Goal: Task Accomplishment & Management: Manage account settings

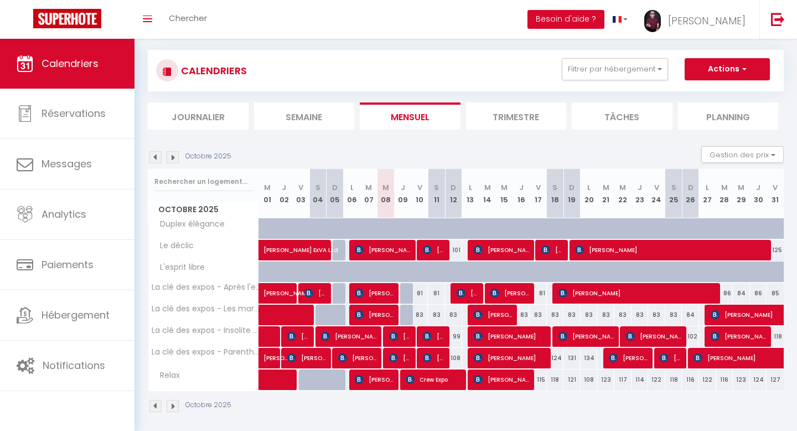
scroll to position [65, 0]
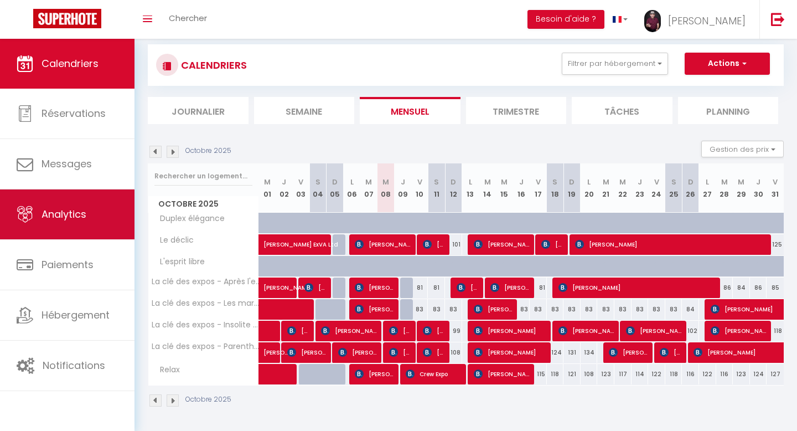
click at [61, 210] on span "Analytics" at bounding box center [64, 214] width 45 height 14
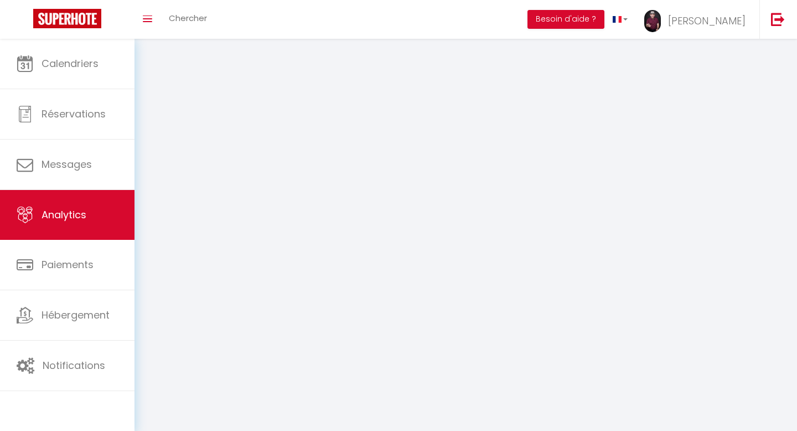
select select "2025"
select select "10"
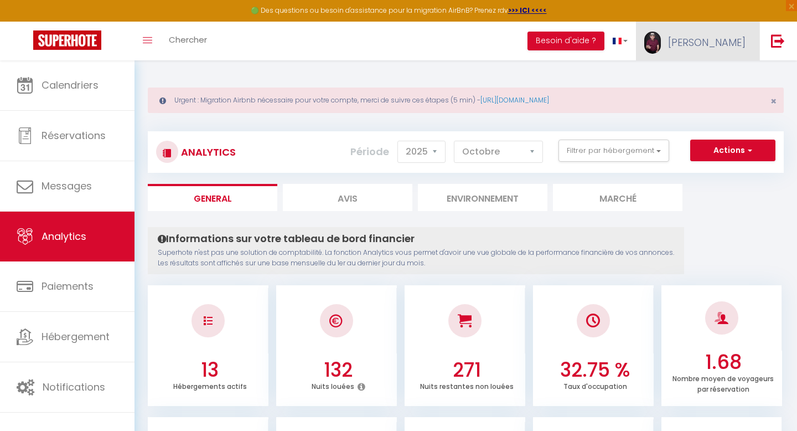
click at [728, 44] on span "[PERSON_NAME]" at bounding box center [706, 42] width 77 height 14
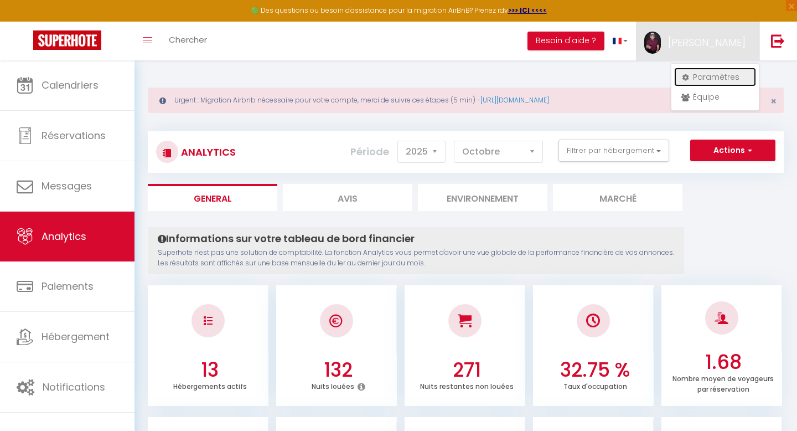
click at [722, 75] on link "Paramètres" at bounding box center [715, 77] width 82 height 19
select select "75"
select select "28"
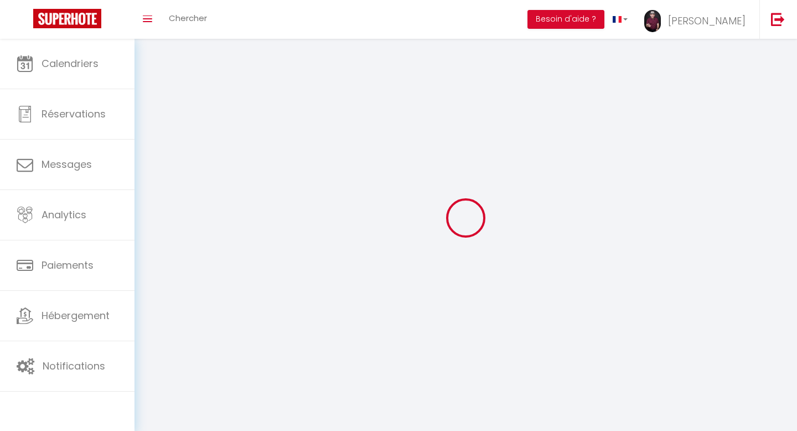
type input "QwtwD6KuyyIKYLJtcTYn81Vsz"
type input "AEAZofkezzfznHCRNlgBjz9"
type input "[URL][DOMAIN_NAME]"
select select "fr"
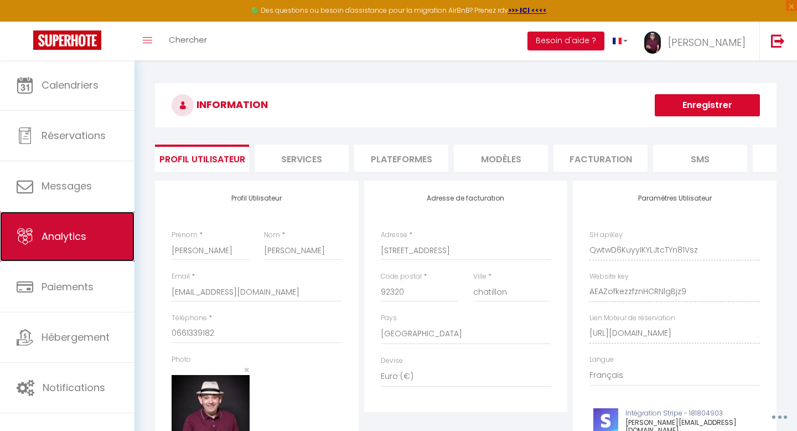
click at [58, 237] on span "Analytics" at bounding box center [64, 236] width 45 height 14
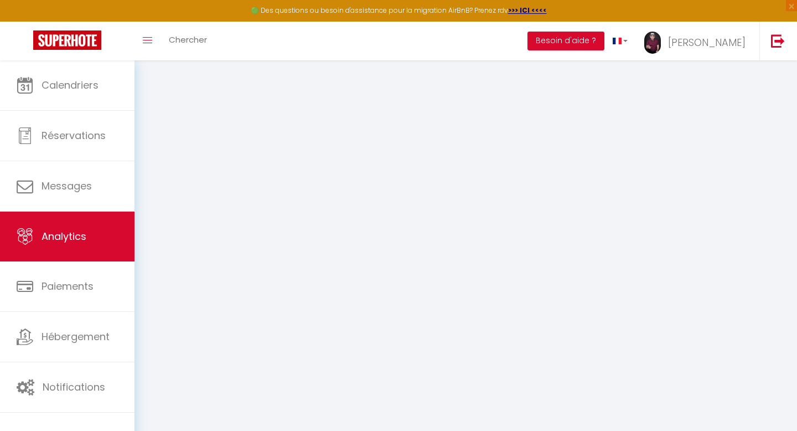
select select "2025"
select select "10"
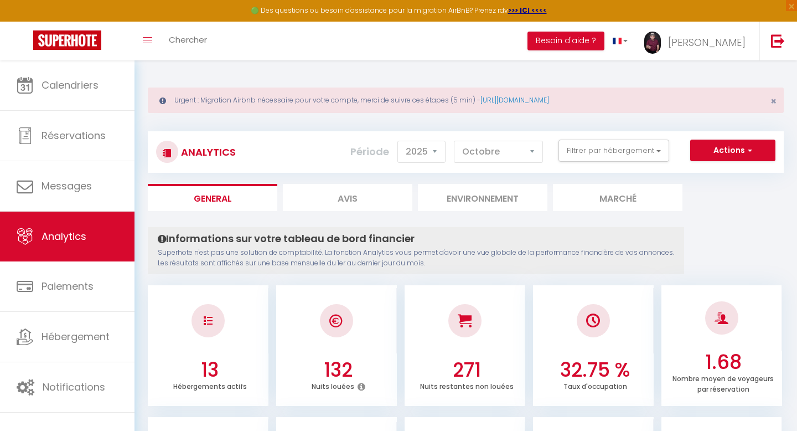
click at [162, 240] on icon at bounding box center [162, 239] width 8 height 10
click at [435, 151] on select "2014 2015 2016 2017 2018 2019 2020 2021 2022 2023 2024 2025 2026 2027" at bounding box center [421, 152] width 48 height 22
select select "2022"
click at [399, 141] on select "2014 2015 2016 2017 2018 2019 2020 2021 2022 2023 2024 2025 2026 2027" at bounding box center [421, 152] width 48 height 22
click at [533, 148] on select "[PERSON_NAME] Mars Avril Mai Juin Juillet Août Septembre Octobre Novembre Décem…" at bounding box center [498, 152] width 89 height 22
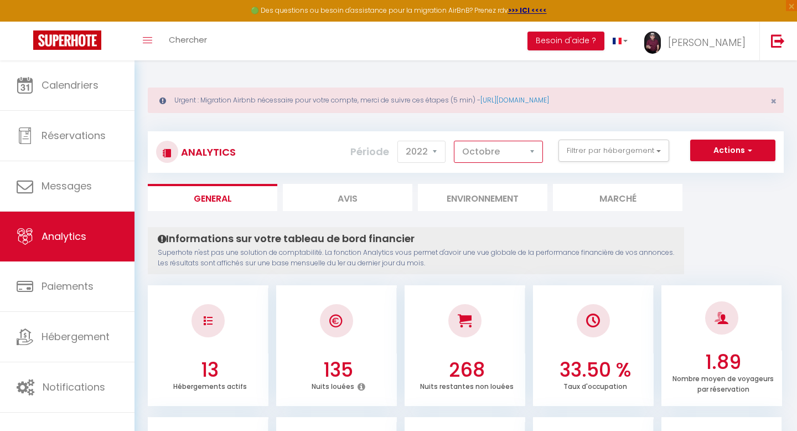
select select "12"
click at [454, 141] on select "[PERSON_NAME] Mars Avril Mai Juin Juillet Août Septembre Octobre Novembre Décem…" at bounding box center [498, 152] width 89 height 22
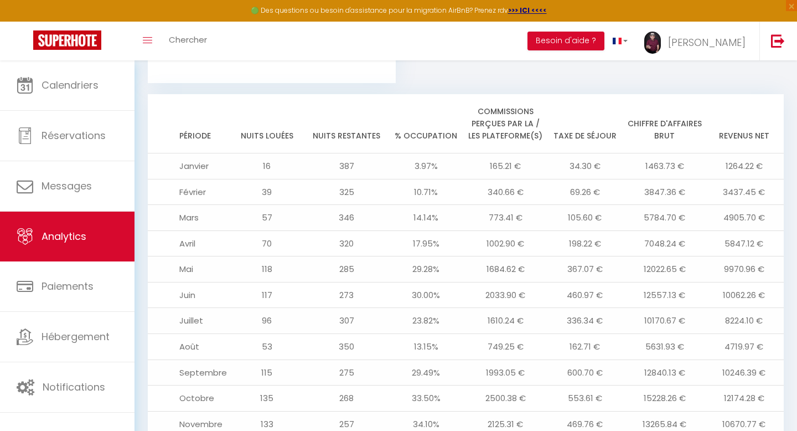
scroll to position [1309, 0]
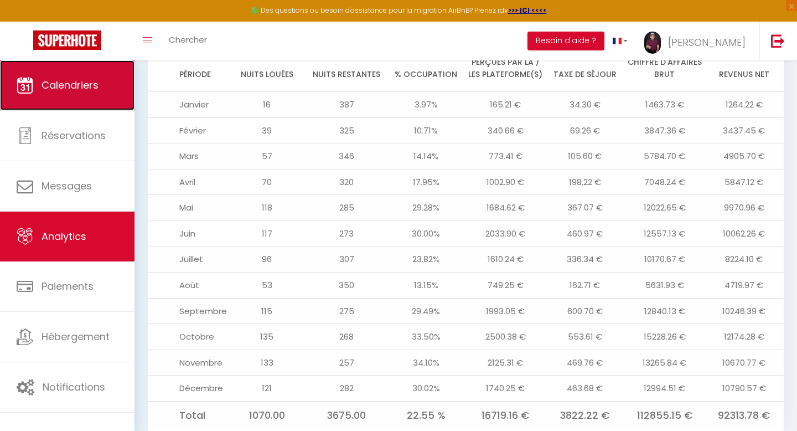
click at [90, 85] on span "Calendriers" at bounding box center [70, 85] width 57 height 14
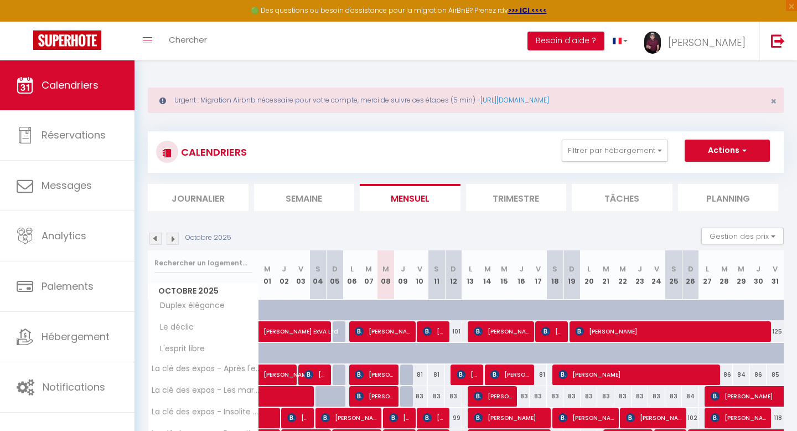
click at [604, 39] on button "Besoin d'aide ?" at bounding box center [566, 41] width 77 height 19
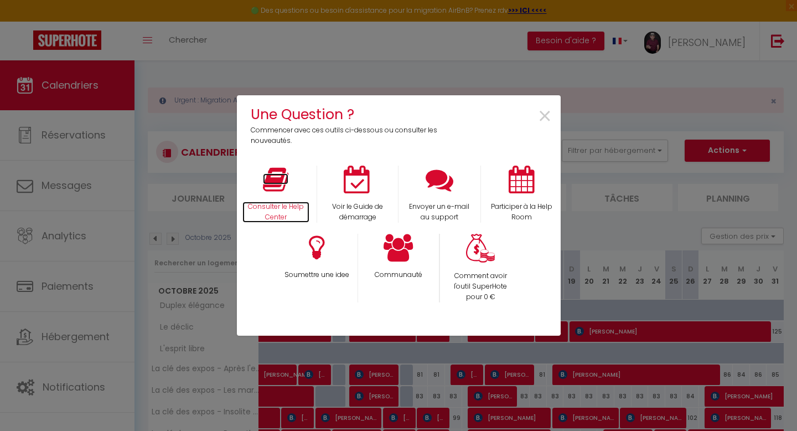
click at [268, 189] on icon at bounding box center [275, 180] width 25 height 28
click at [546, 112] on span "×" at bounding box center [544, 116] width 15 height 35
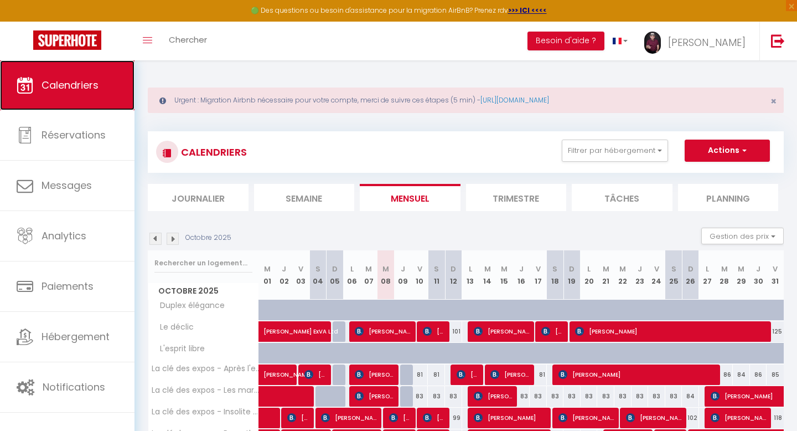
click at [83, 81] on span "Calendriers" at bounding box center [70, 85] width 57 height 14
click at [723, 151] on button "Actions" at bounding box center [727, 150] width 85 height 22
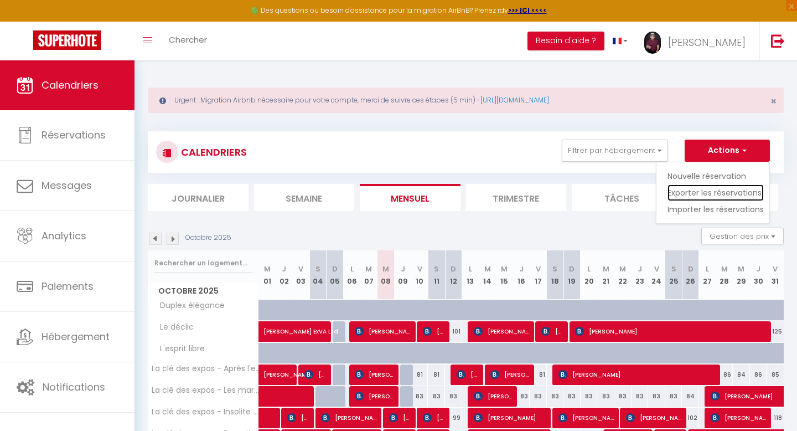
click at [691, 190] on link "Exporter les réservations" at bounding box center [716, 192] width 96 height 17
type input "[EMAIL_ADDRESS][DOMAIN_NAME]"
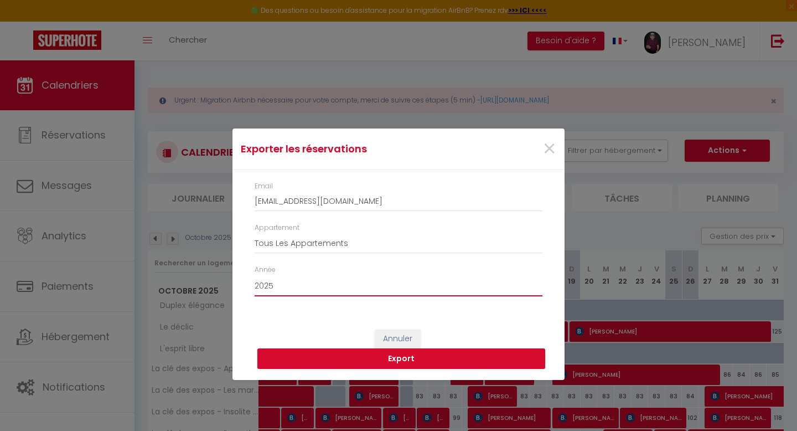
click at [273, 285] on select "2015 2016 2017 2018 2019 2020 2021 2022 2023 2024 2025 2026 2027 2028" at bounding box center [399, 285] width 288 height 21
select select "2022"
click at [255, 275] on select "2015 2016 2017 2018 2019 2020 2021 2022 2023 2024 2025 2026 2027 2028" at bounding box center [399, 285] width 288 height 21
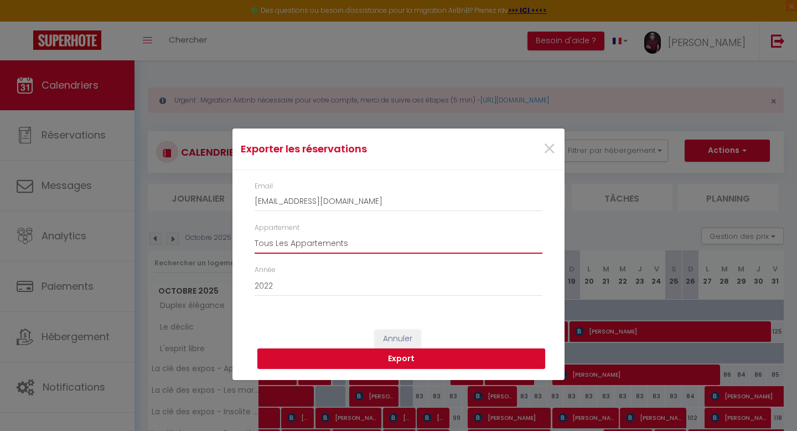
click at [353, 244] on select "Tous Les Appartements Un air de Paris La clé des expos - Harmonie L'entracte Te…" at bounding box center [399, 242] width 288 height 21
click at [255, 232] on select "Tous Les Appartements Un air de Paris La clé des expos - Harmonie L'entracte Te…" at bounding box center [399, 242] width 288 height 21
click at [405, 358] on button "Export" at bounding box center [401, 358] width 288 height 21
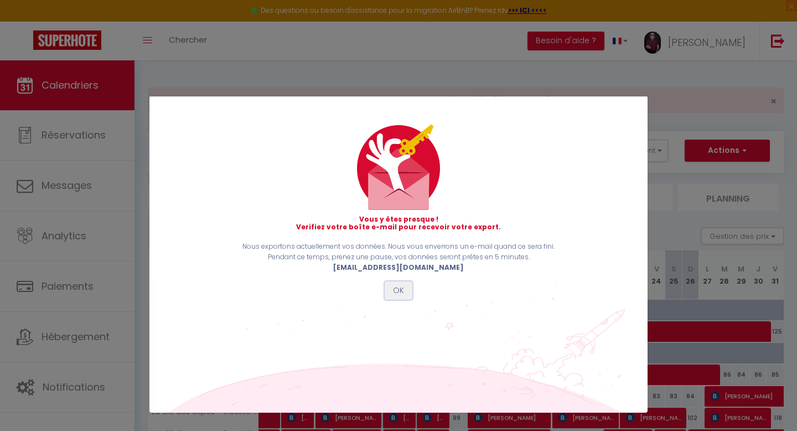
click at [399, 289] on button "OK" at bounding box center [399, 290] width 28 height 19
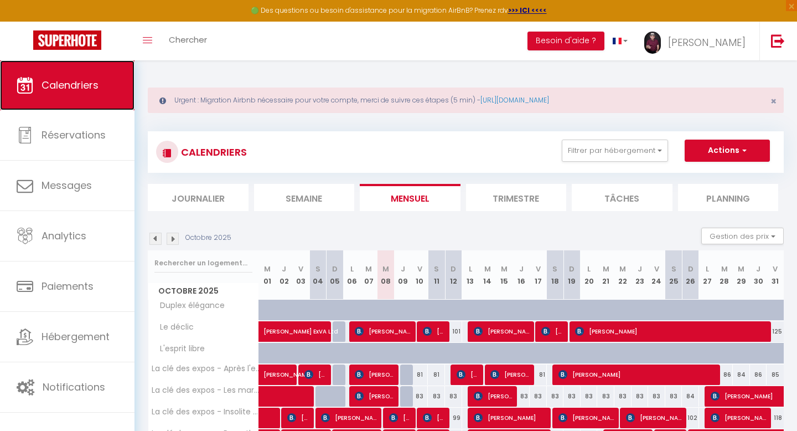
click at [65, 79] on span "Calendriers" at bounding box center [70, 85] width 57 height 14
click at [728, 150] on button "Actions" at bounding box center [727, 150] width 85 height 22
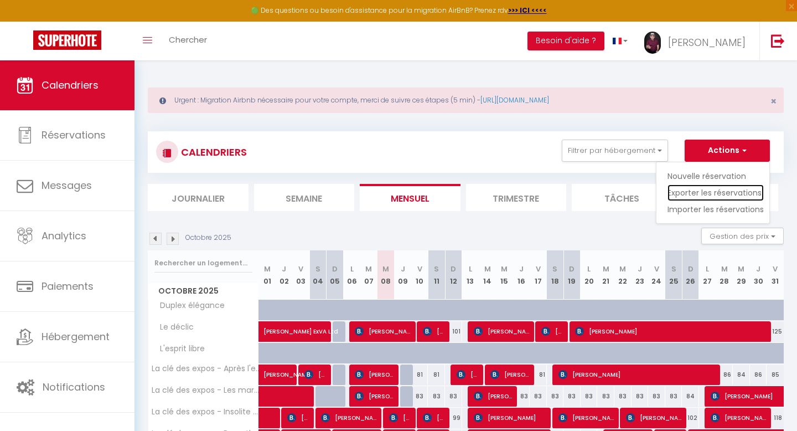
click at [699, 192] on link "Exporter les réservations" at bounding box center [716, 192] width 96 height 17
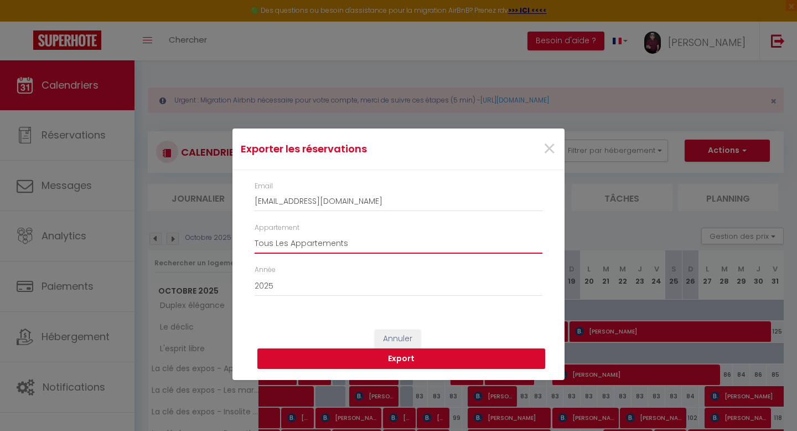
click at [368, 244] on select "Tous Les Appartements Un air de Paris La clé des expos - Harmonie L'entracte Te…" at bounding box center [399, 242] width 288 height 21
select select "3365"
click at [255, 232] on select "Tous Les Appartements Un air de Paris La clé des expos - Harmonie L'entracte Te…" at bounding box center [399, 242] width 288 height 21
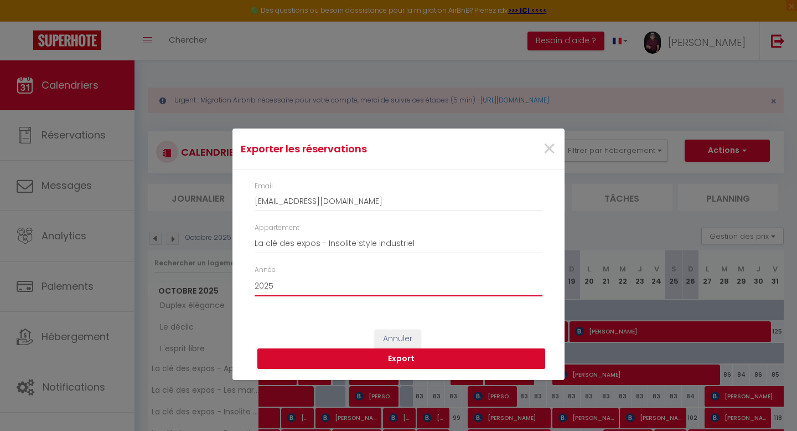
click at [274, 287] on select "2015 2016 2017 2018 2019 2020 2021 2022 2023 2024 2025 2026 2027 2028" at bounding box center [399, 285] width 288 height 21
select select "2023"
click at [255, 275] on select "2015 2016 2017 2018 2019 2020 2021 2022 2023 2024 2025 2026 2027 2028" at bounding box center [399, 285] width 288 height 21
click at [400, 355] on button "Export" at bounding box center [401, 358] width 288 height 21
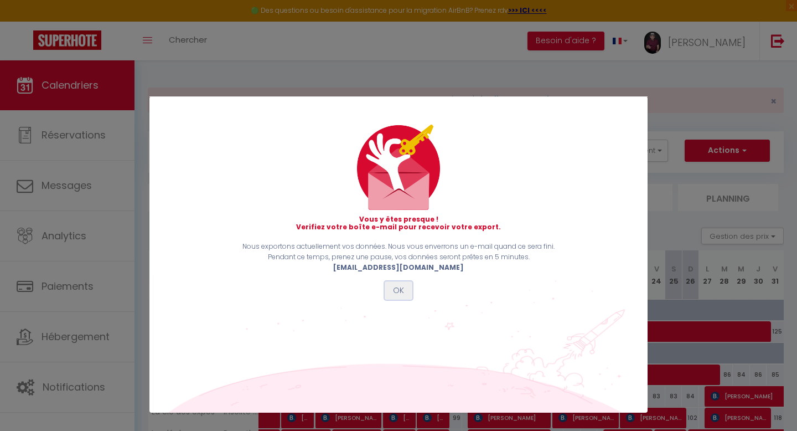
click at [395, 290] on button "OK" at bounding box center [399, 290] width 28 height 19
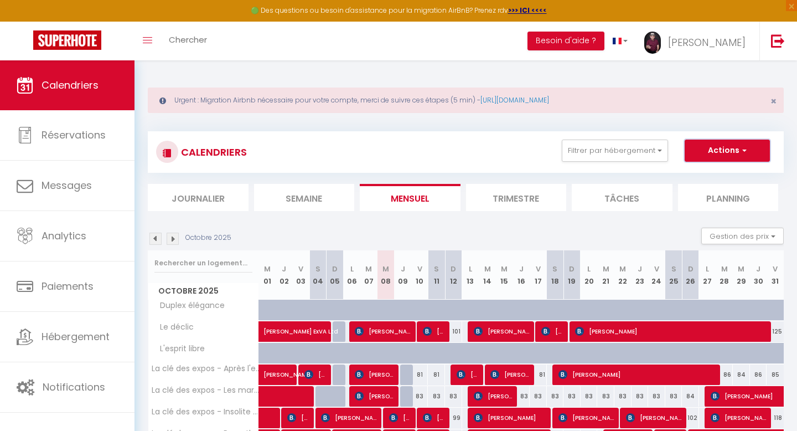
click at [719, 149] on button "Actions" at bounding box center [727, 150] width 85 height 22
click at [686, 191] on link "Exporter les réservations" at bounding box center [716, 192] width 96 height 17
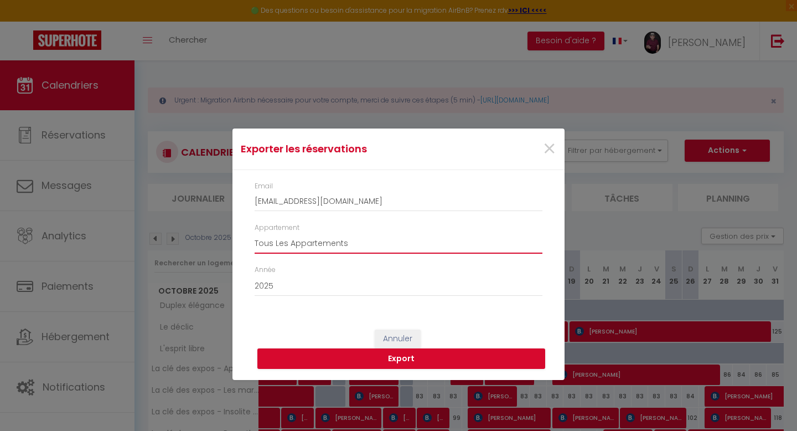
click at [353, 244] on select "Tous Les Appartements Un air de Paris La clé des expos - Harmonie L'entracte Te…" at bounding box center [399, 242] width 288 height 21
select select "3366"
click at [255, 232] on select "Tous Les Appartements Un air de Paris La clé des expos - Harmonie L'entracte Te…" at bounding box center [399, 242] width 288 height 21
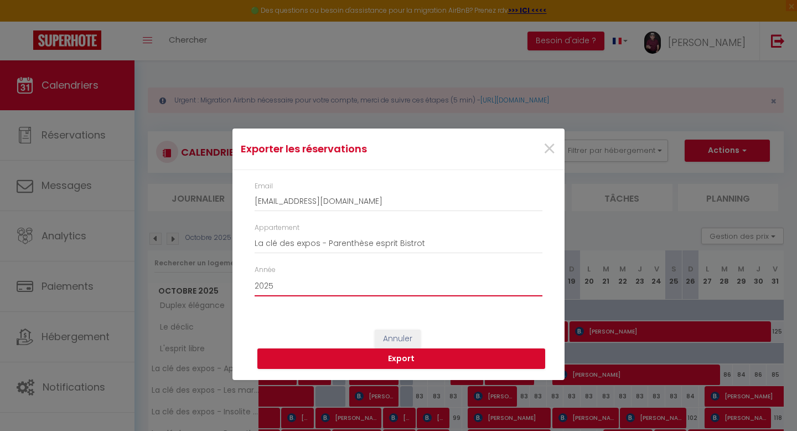
click at [278, 285] on select "2015 2016 2017 2018 2019 2020 2021 2022 2023 2024 2025 2026 2027 2028" at bounding box center [399, 285] width 288 height 21
select select "2022"
click at [255, 275] on select "2015 2016 2017 2018 2019 2020 2021 2022 2023 2024 2025 2026 2027 2028" at bounding box center [399, 285] width 288 height 21
click at [396, 356] on button "Export" at bounding box center [401, 358] width 288 height 21
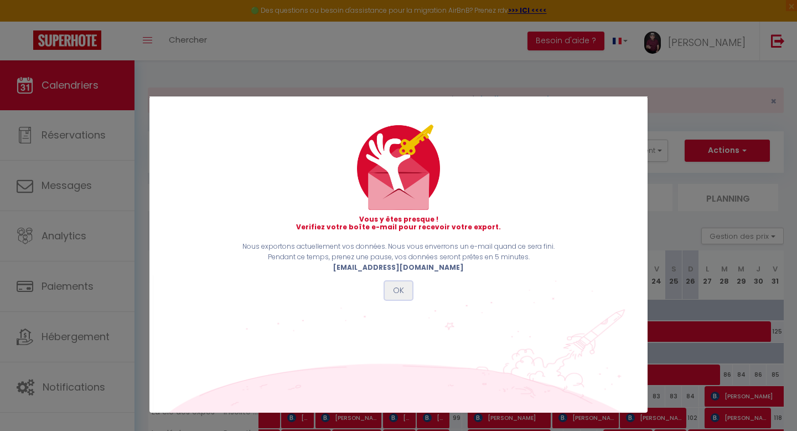
click at [399, 283] on button "OK" at bounding box center [399, 290] width 28 height 19
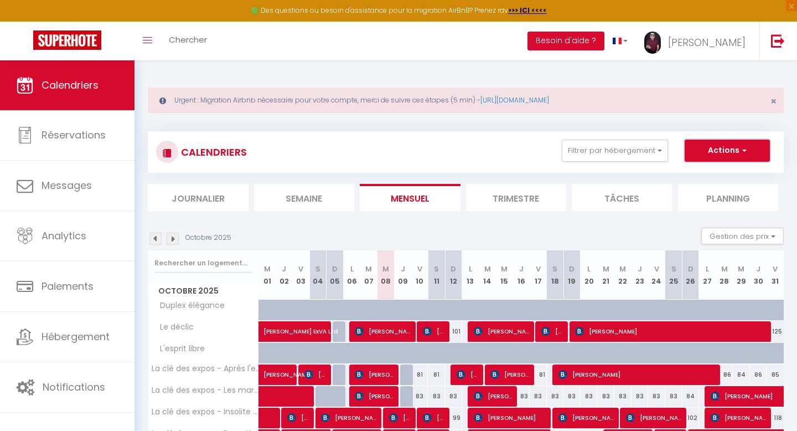
click at [712, 149] on button "Actions" at bounding box center [727, 150] width 85 height 22
click at [689, 209] on link "Importer les réservations" at bounding box center [716, 209] width 96 height 17
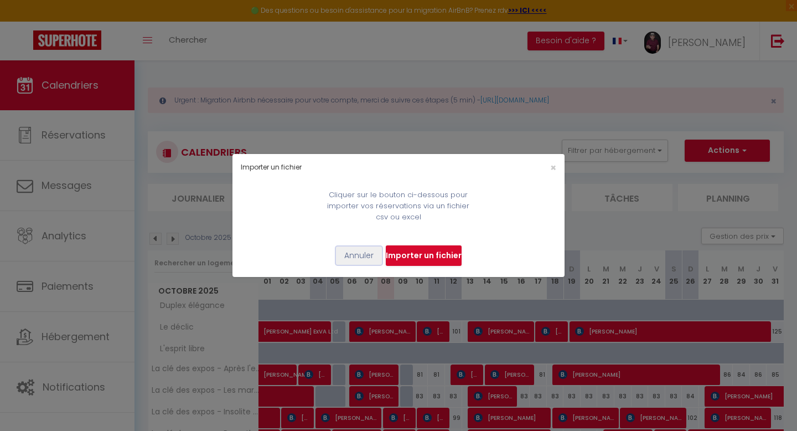
click at [360, 257] on button "Annuler" at bounding box center [359, 255] width 46 height 19
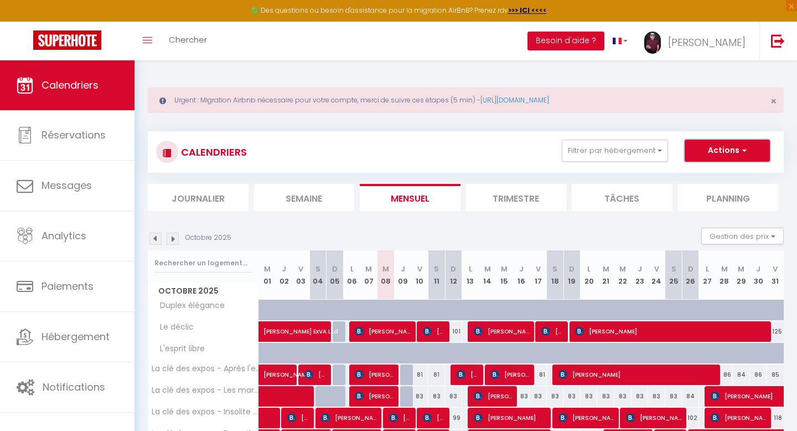
click at [701, 151] on button "Actions" at bounding box center [727, 150] width 85 height 22
click at [685, 190] on link "Exporter les réservations" at bounding box center [716, 192] width 96 height 17
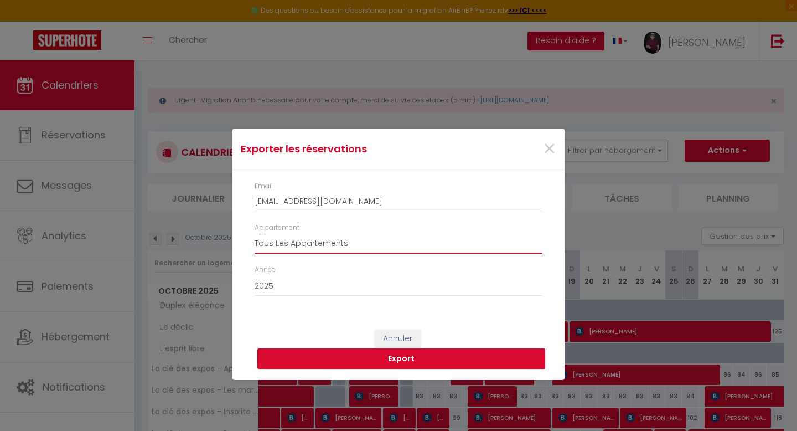
click at [291, 241] on select "Tous Les Appartements Un air de Paris La clé des expos - Harmonie L'entracte Te…" at bounding box center [399, 242] width 288 height 21
select select "3366"
click at [255, 232] on select "Tous Les Appartements Un air de Paris La clé des expos - Harmonie L'entracte Te…" at bounding box center [399, 242] width 288 height 21
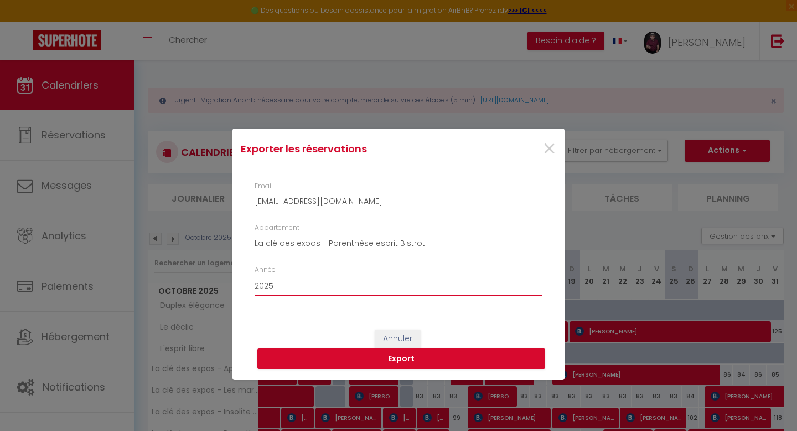
click at [280, 286] on select "2015 2016 2017 2018 2019 2020 2021 2022 2023 2024 2025 2026 2027 2028" at bounding box center [399, 285] width 288 height 21
select select "2022"
click at [255, 275] on select "2015 2016 2017 2018 2019 2020 2021 2022 2023 2024 2025 2026 2027 2028" at bounding box center [399, 285] width 288 height 21
click at [401, 357] on button "Export" at bounding box center [401, 358] width 288 height 21
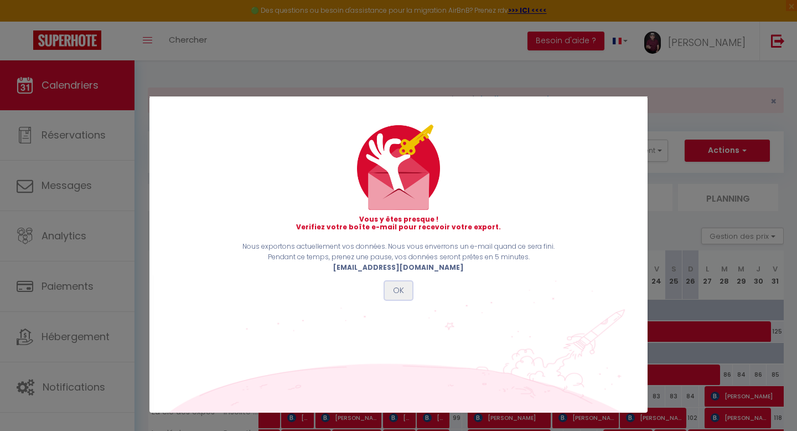
click at [396, 288] on button "OK" at bounding box center [399, 290] width 28 height 19
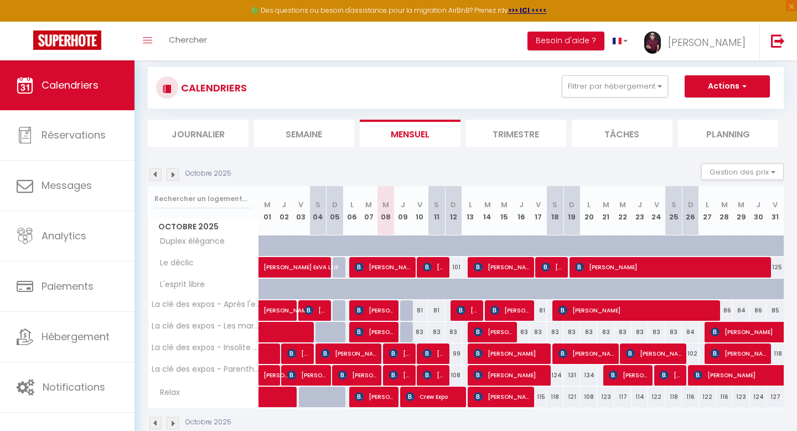
scroll to position [87, 0]
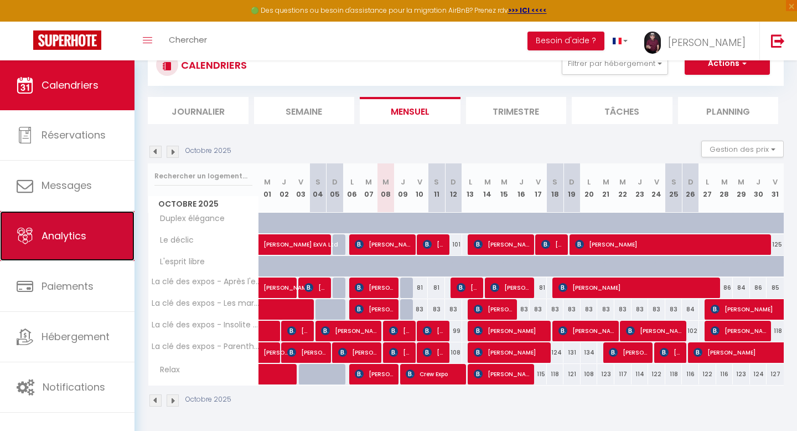
click at [76, 238] on span "Analytics" at bounding box center [64, 236] width 45 height 14
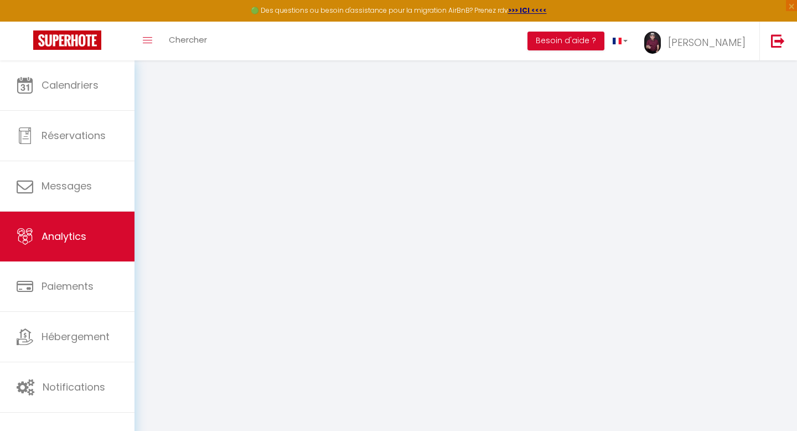
select select "2025"
select select "10"
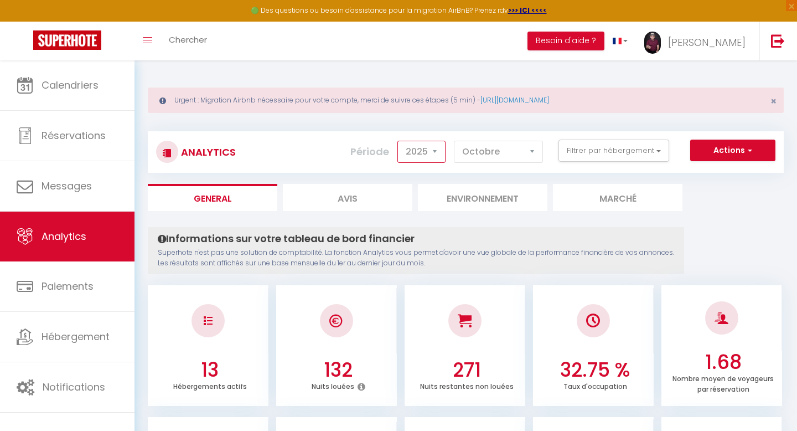
click at [437, 148] on select "2014 2015 2016 2017 2018 2019 2020 2021 2022 2023 2024 2025 2026 2027" at bounding box center [421, 152] width 48 height 22
select select "2022"
click at [399, 141] on select "2014 2015 2016 2017 2018 2019 2020 2021 2022 2023 2024 2025 2026 2027" at bounding box center [421, 152] width 48 height 22
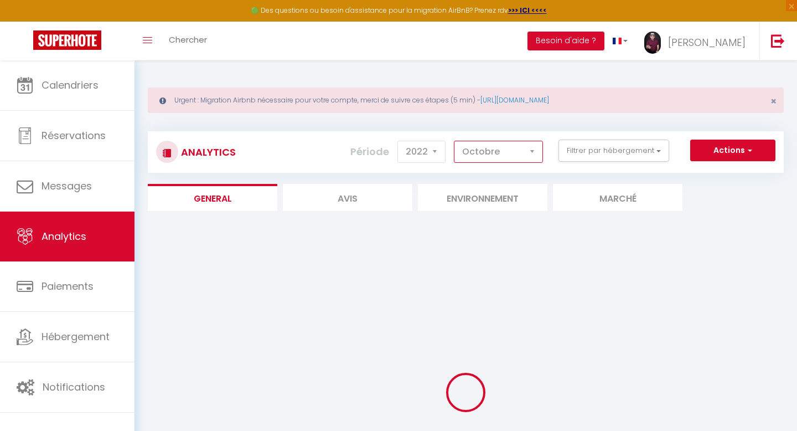
click at [533, 149] on select "[PERSON_NAME] Mars Avril Mai Juin Juillet Août Septembre Octobre Novembre Décem…" at bounding box center [498, 152] width 89 height 22
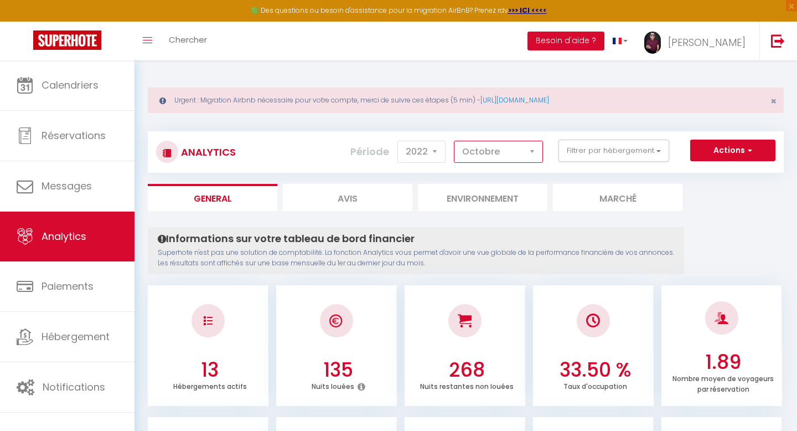
select select "12"
click at [454, 141] on select "[PERSON_NAME] Mars Avril Mai Juin Juillet Août Septembre Octobre Novembre Décem…" at bounding box center [498, 152] width 89 height 22
checkbox inactifs "false"
checkbox Paris "false"
checkbox Harmonie "false"
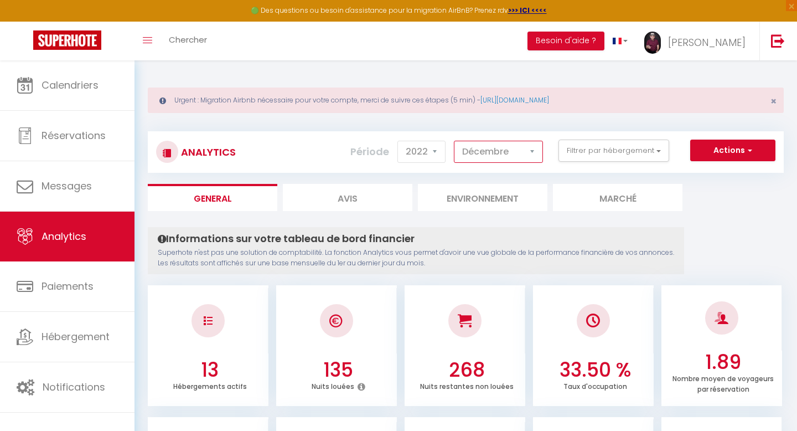
checkbox input "false"
checkbox Libre "false"
checkbox input "false"
checkbox l\'effort "false"
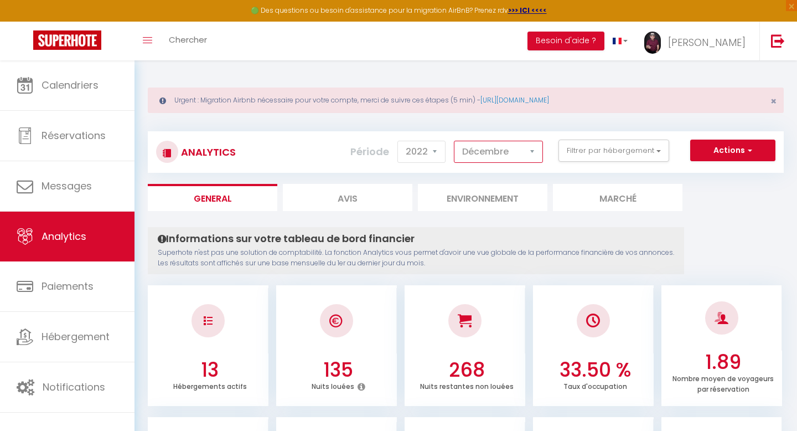
checkbox marches "false"
checkbox industriel "false"
checkbox Bistrot "false"
checkbox input "false"
checkbox libre "false"
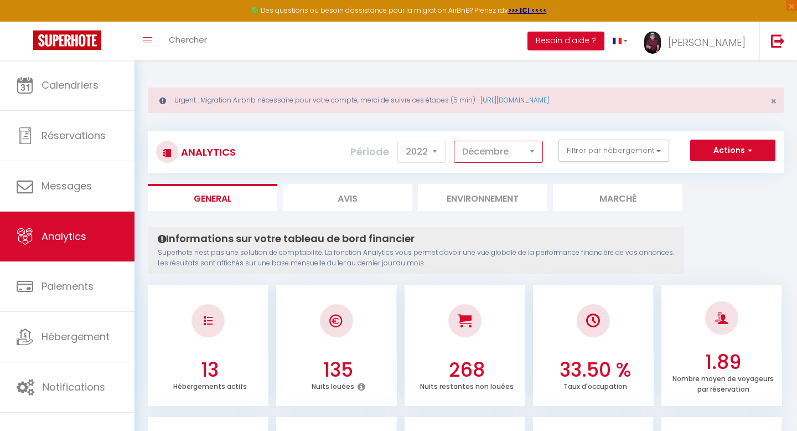
checkbox déclic "false"
checkbox élégance "false"
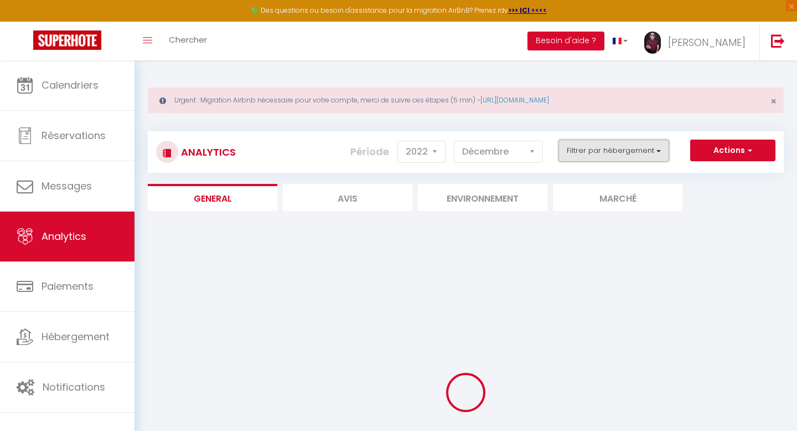
checkbox inactifs "false"
checkbox Paris "false"
checkbox Harmonie "false"
checkbox input "false"
checkbox Libre "false"
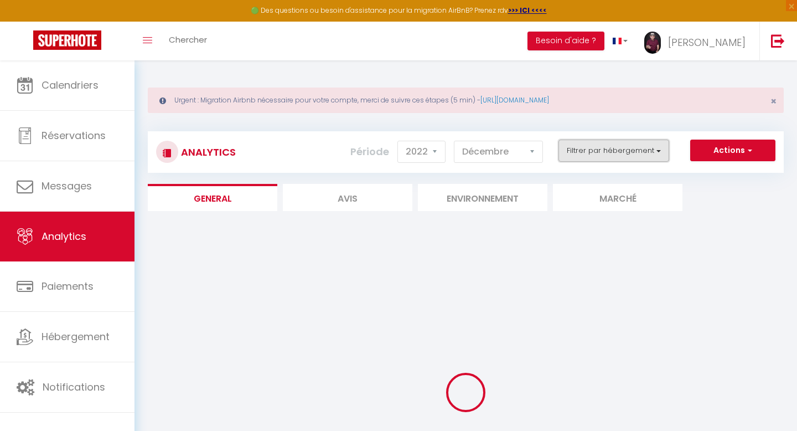
checkbox input "false"
checkbox l\'effort "false"
checkbox marches "false"
checkbox industriel "false"
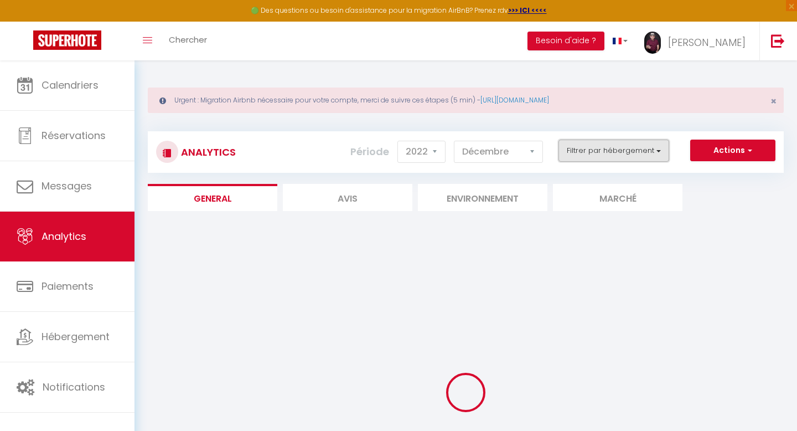
checkbox Bistrot "false"
checkbox input "false"
checkbox libre "false"
checkbox déclic "false"
checkbox élégance "false"
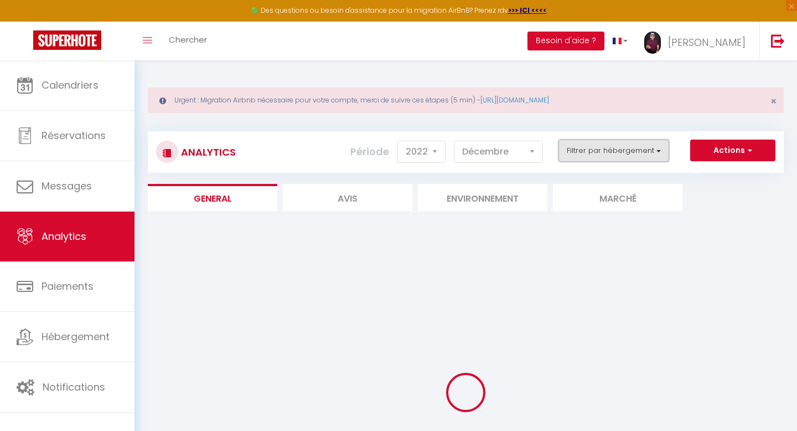
click at [660, 146] on button "Filtrer par hébergement" at bounding box center [614, 150] width 111 height 22
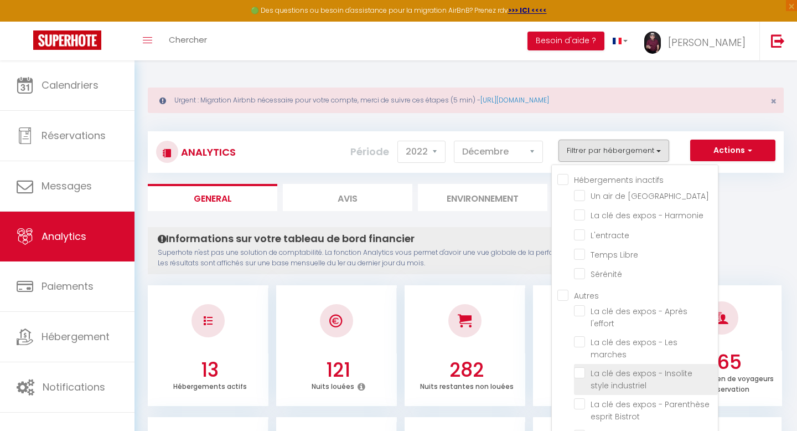
click at [580, 367] on industriel "checkbox" at bounding box center [646, 372] width 144 height 11
checkbox industriel "true"
checkbox Paris "false"
checkbox Harmonie "false"
checkbox input "false"
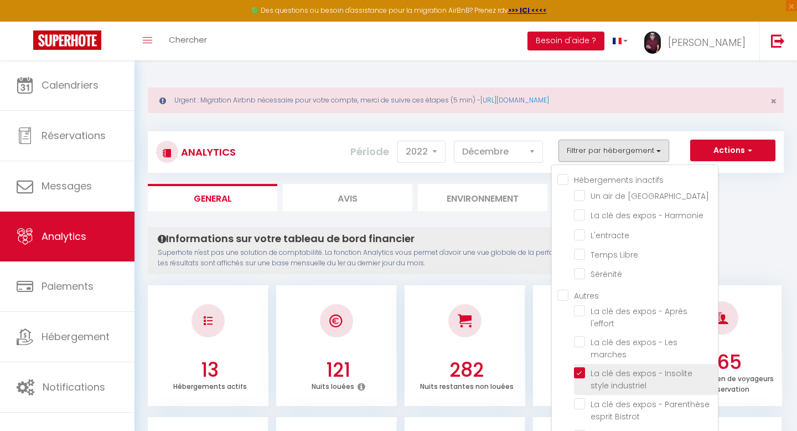
checkbox Libre "false"
checkbox input "false"
checkbox l\'effort "false"
checkbox marches "false"
checkbox Bistrot "false"
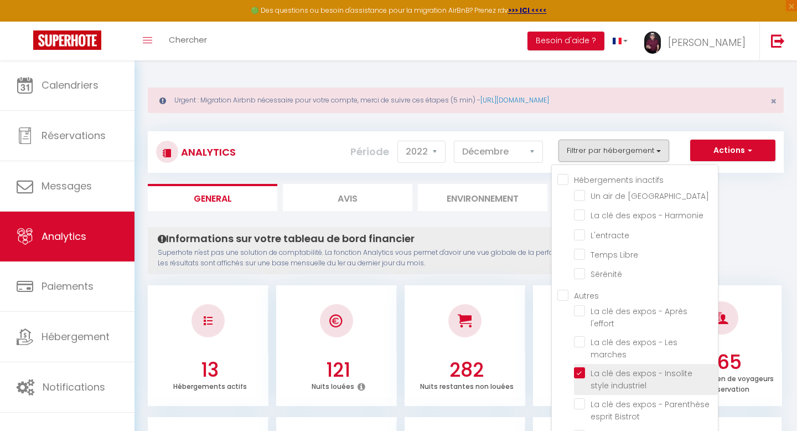
checkbox input "false"
checkbox libre "false"
checkbox déclic "false"
checkbox élégance "false"
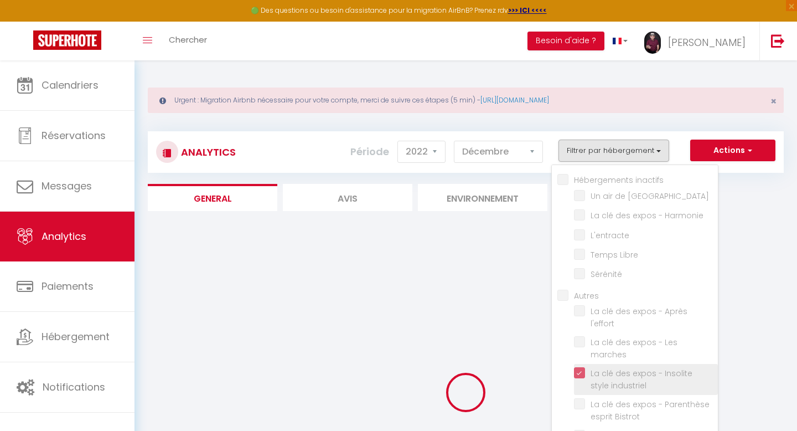
checkbox Paris "false"
checkbox Harmonie "false"
checkbox input "false"
checkbox Libre "false"
checkbox input "false"
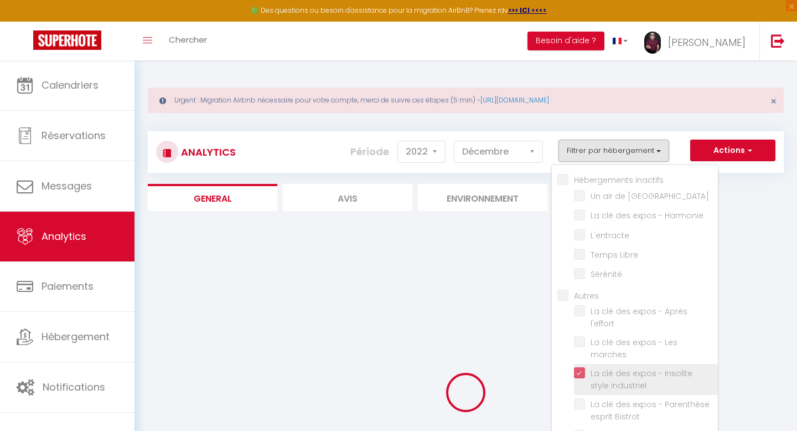
checkbox l\'effort "false"
checkbox marches "false"
checkbox Bistrot "false"
checkbox input "false"
checkbox libre "false"
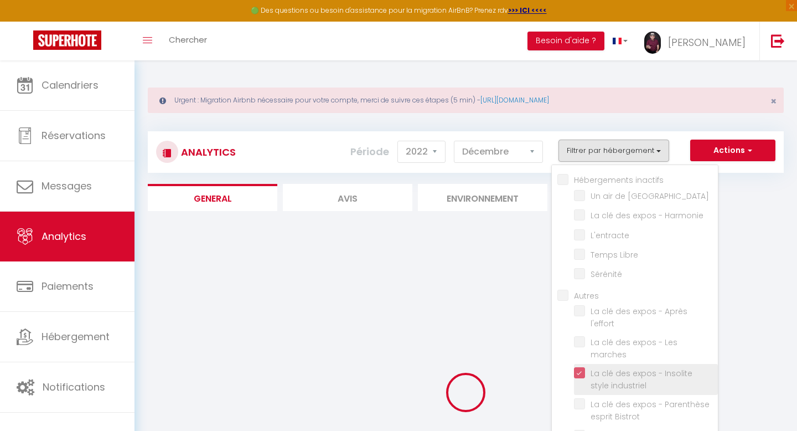
checkbox déclic "false"
checkbox élégance "false"
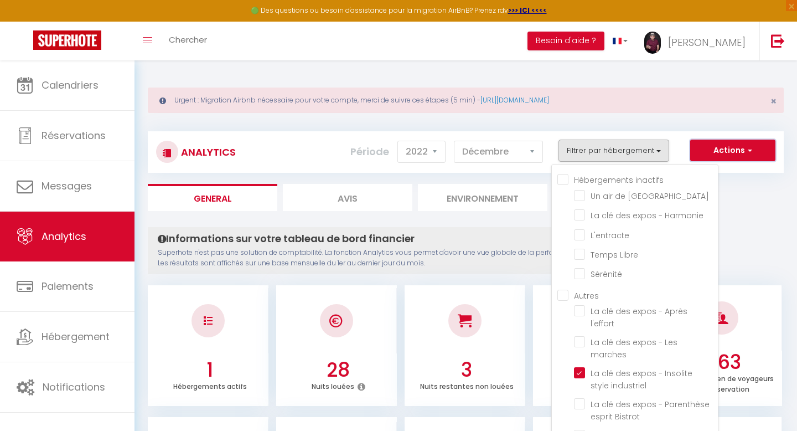
click at [740, 149] on button "Actions" at bounding box center [732, 150] width 85 height 22
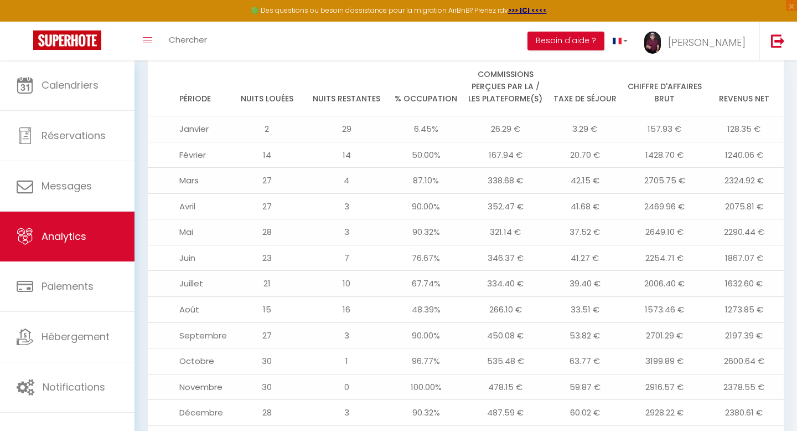
scroll to position [1193, 0]
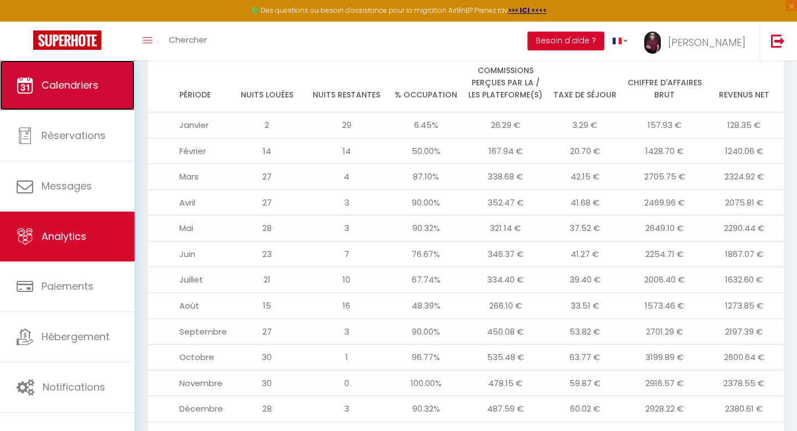
click at [69, 84] on span "Calendriers" at bounding box center [70, 85] width 57 height 14
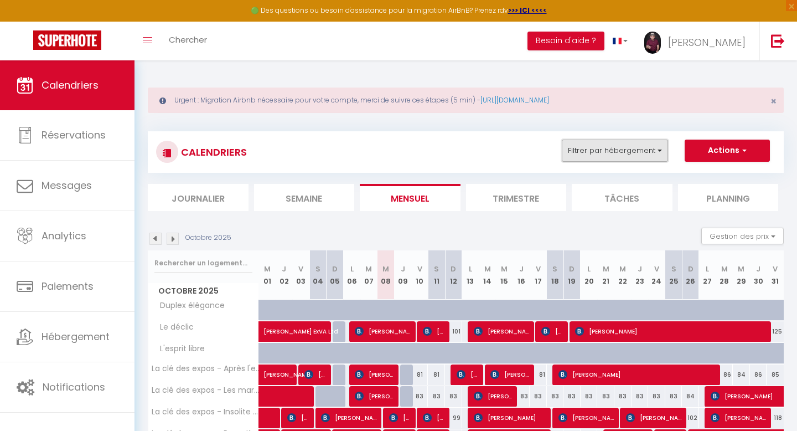
click at [660, 151] on button "Filtrer par hébergement" at bounding box center [615, 150] width 106 height 22
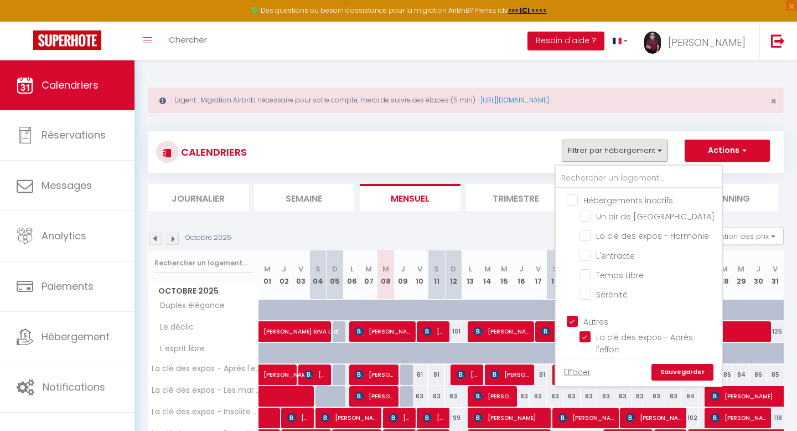
click at [571, 316] on input "Autres" at bounding box center [650, 320] width 166 height 11
checkbox input "false"
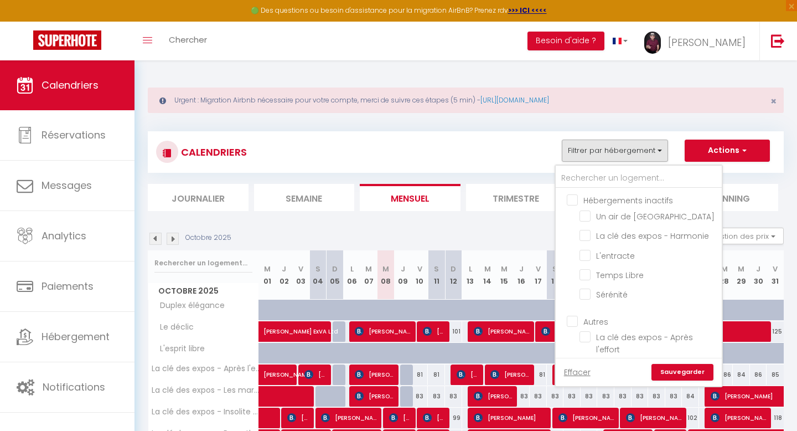
checkbox input "false"
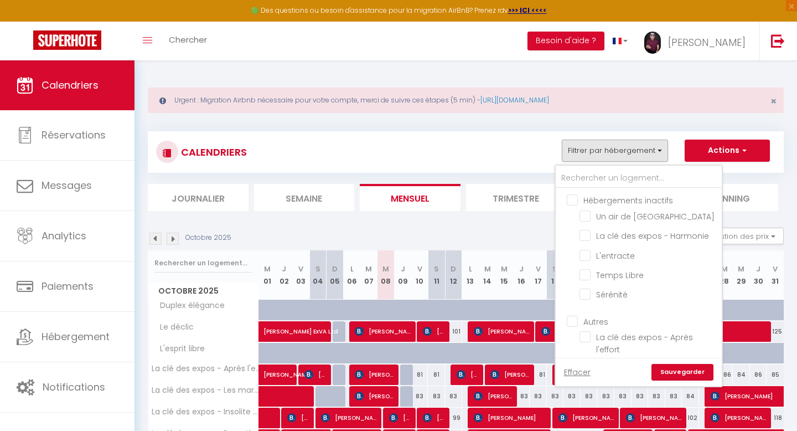
checkbox input "false"
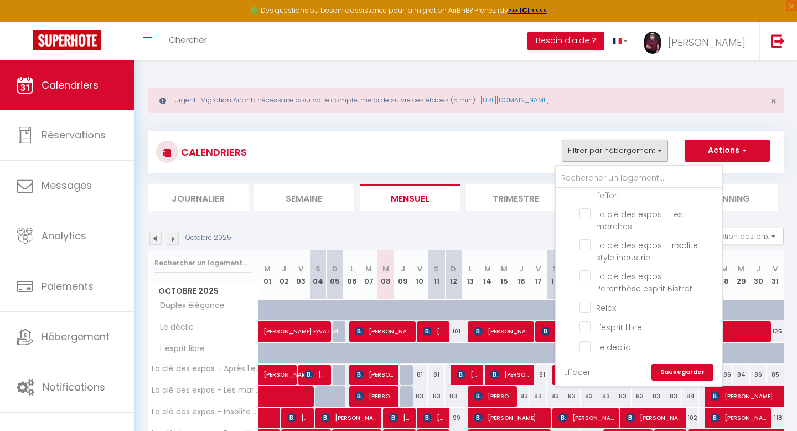
scroll to position [163, 0]
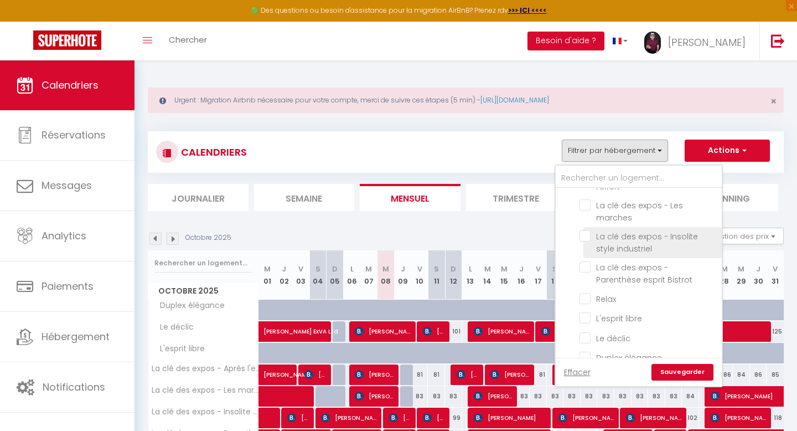
click at [587, 230] on input "La clé des expos - Insolite style industriel" at bounding box center [649, 235] width 138 height 11
checkbox input "true"
click at [671, 372] on link "Sauvegarder" at bounding box center [683, 372] width 62 height 17
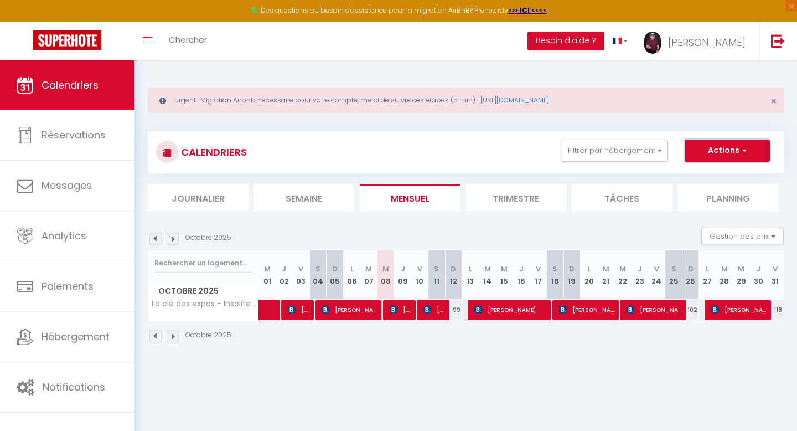
click at [717, 152] on button "Actions" at bounding box center [727, 150] width 85 height 22
click at [697, 193] on link "Exporter les réservations" at bounding box center [716, 192] width 96 height 17
type input "[EMAIL_ADDRESS][DOMAIN_NAME]"
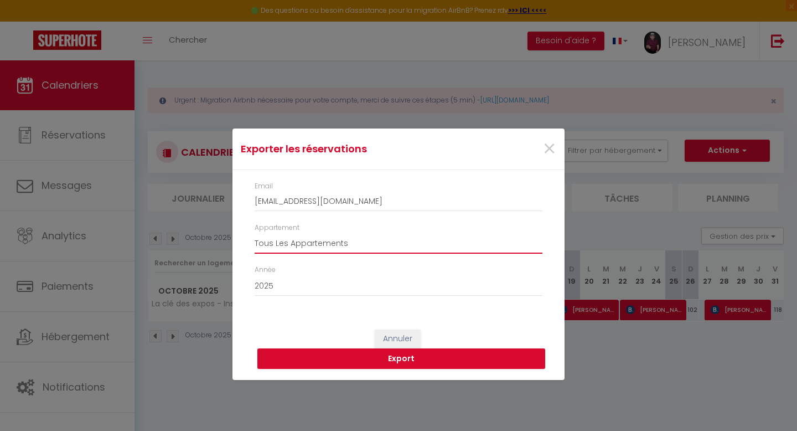
click at [337, 241] on select "Tous Les Appartements Un air de Paris La clé des expos - Harmonie L'entracte Te…" at bounding box center [399, 242] width 288 height 21
select select "3365"
click at [255, 232] on select "Tous Les Appartements Un air de Paris La clé des expos - Harmonie L'entracte Te…" at bounding box center [399, 242] width 288 height 21
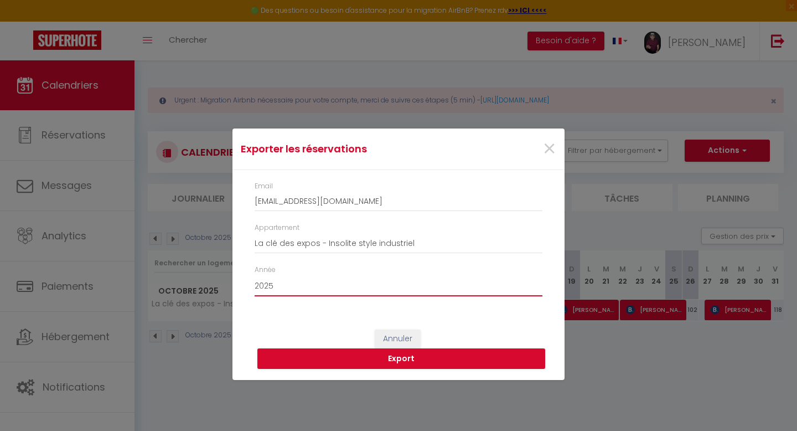
click at [275, 285] on select "2015 2016 2017 2018 2019 2020 2021 2022 2023 2024 2025 2026 2027 2028" at bounding box center [399, 285] width 288 height 21
select select "2022"
click at [255, 275] on select "2015 2016 2017 2018 2019 2020 2021 2022 2023 2024 2025 2026 2027 2028" at bounding box center [399, 285] width 288 height 21
click at [400, 358] on button "Export" at bounding box center [401, 358] width 288 height 21
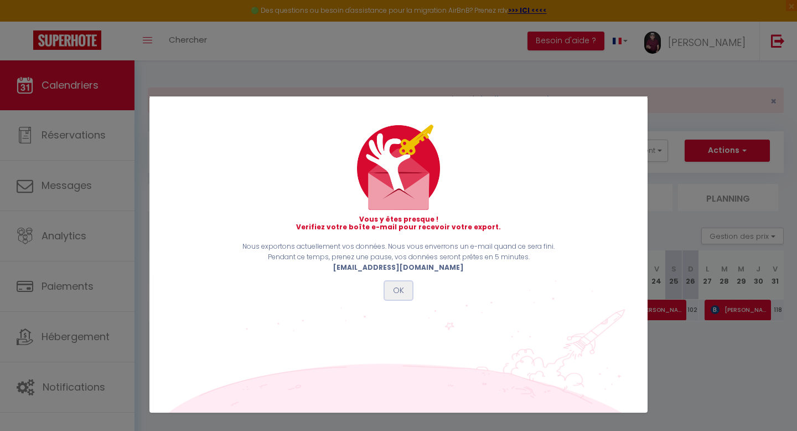
click at [399, 291] on button "OK" at bounding box center [399, 290] width 28 height 19
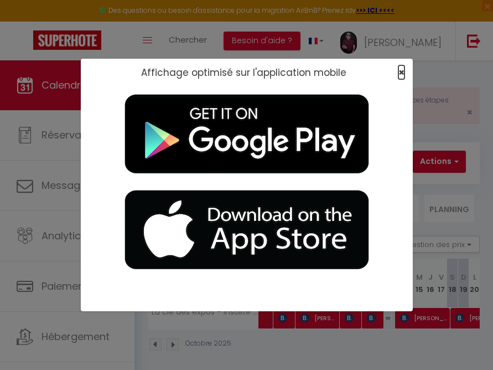
click at [400, 73] on span "×" at bounding box center [402, 72] width 6 height 14
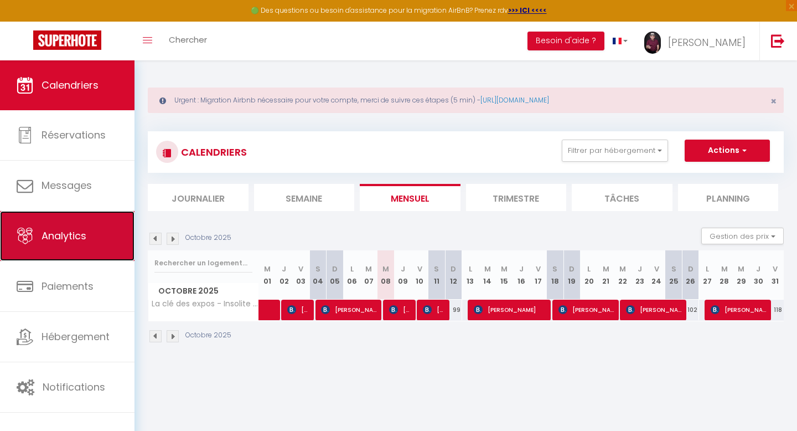
click at [54, 235] on span "Analytics" at bounding box center [64, 236] width 45 height 14
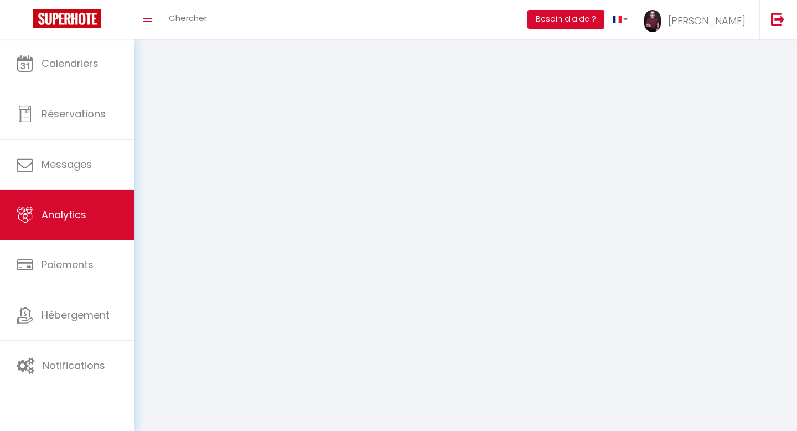
select select "2025"
select select "10"
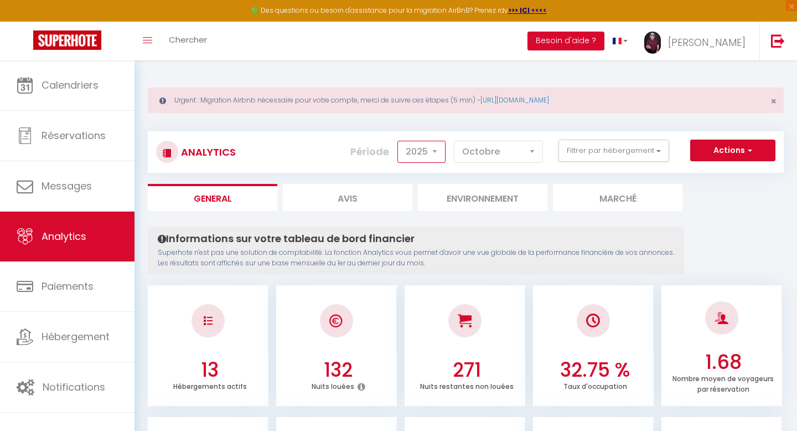
click at [432, 150] on select "2014 2015 2016 2017 2018 2019 2020 2021 2022 2023 2024 2025 2026 2027" at bounding box center [421, 152] width 48 height 22
select select "2022"
click at [399, 141] on select "2014 2015 2016 2017 2018 2019 2020 2021 2022 2023 2024 2025 2026 2027" at bounding box center [421, 152] width 48 height 22
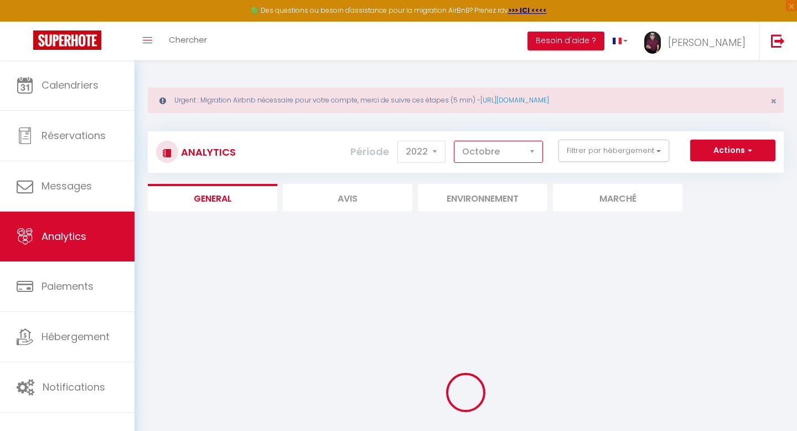
click at [534, 148] on select "[PERSON_NAME] Mars Avril Mai Juin Juillet Août Septembre Octobre Novembre Décem…" at bounding box center [498, 152] width 89 height 22
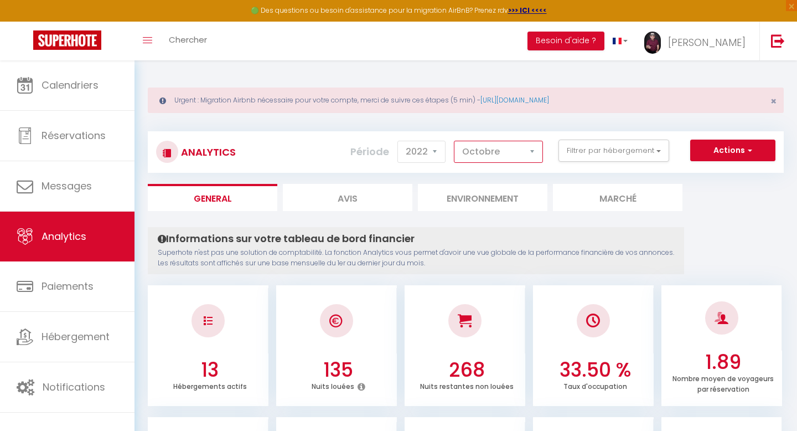
select select "12"
click at [454, 141] on select "[PERSON_NAME] Mars Avril Mai Juin Juillet Août Septembre Octobre Novembre Décem…" at bounding box center [498, 152] width 89 height 22
checkbox inactifs "false"
checkbox Paris "false"
checkbox Harmonie "false"
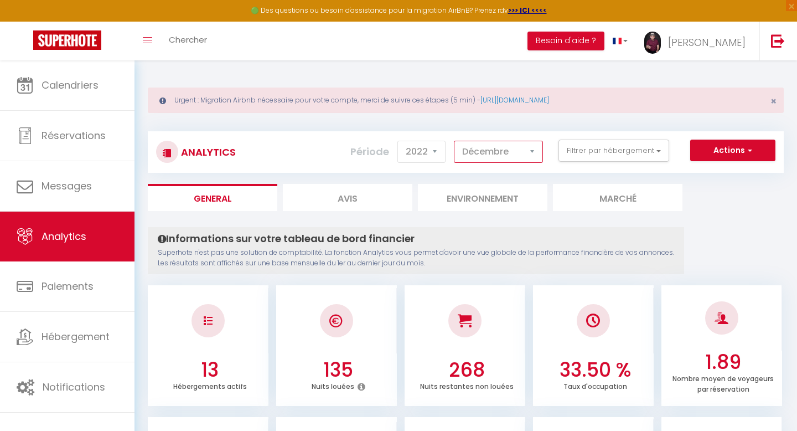
checkbox input "false"
checkbox Libre "false"
checkbox input "false"
checkbox l\'effort "false"
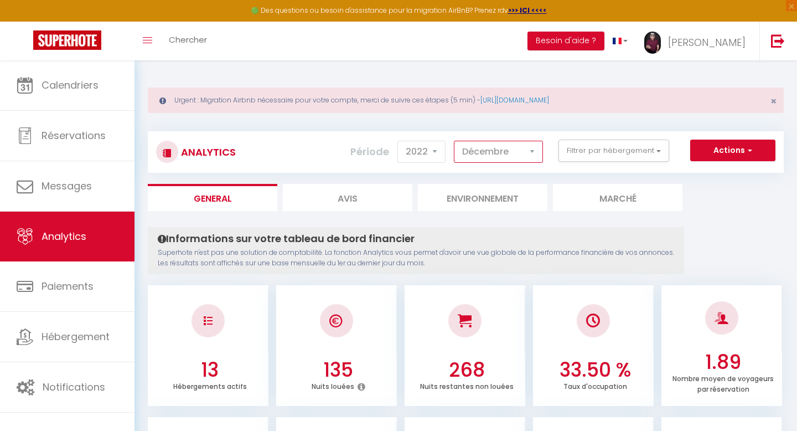
checkbox marches "false"
checkbox industriel "false"
checkbox Bistrot "false"
checkbox input "false"
checkbox libre "false"
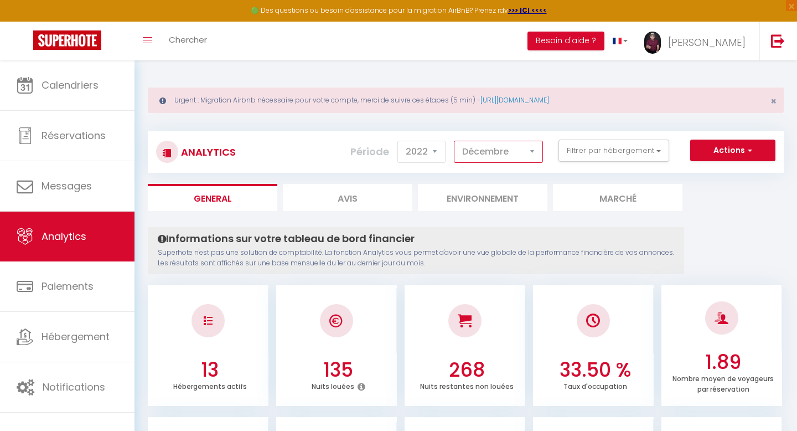
checkbox déclic "false"
checkbox élégance "false"
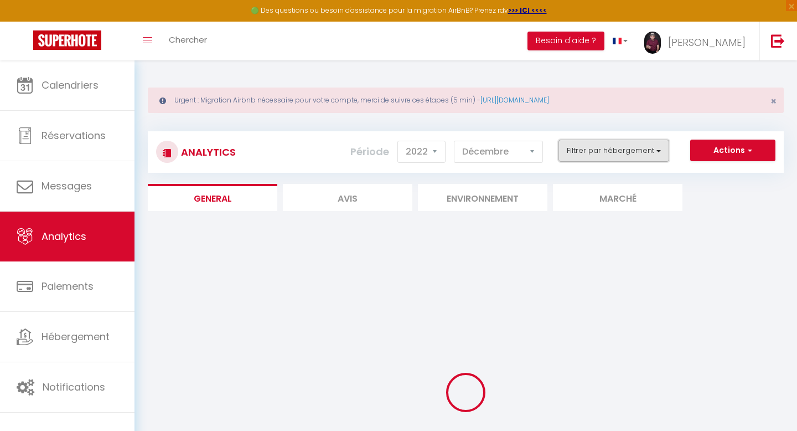
click at [655, 149] on button "Filtrer par hébergement" at bounding box center [614, 150] width 111 height 22
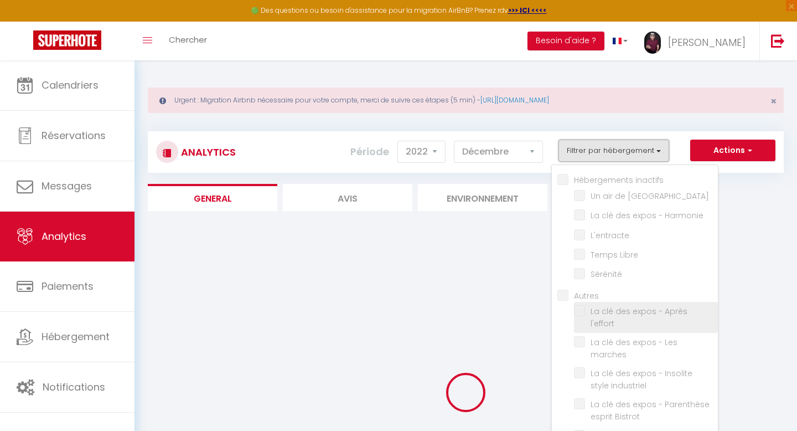
checkbox inactifs "false"
checkbox Paris "false"
checkbox Harmonie "false"
checkbox input "false"
checkbox Libre "false"
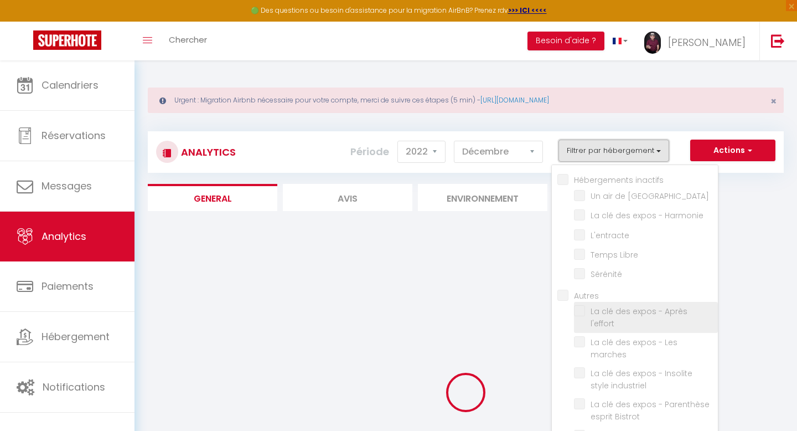
checkbox input "false"
checkbox l\'effort "false"
checkbox marches "false"
checkbox industriel "false"
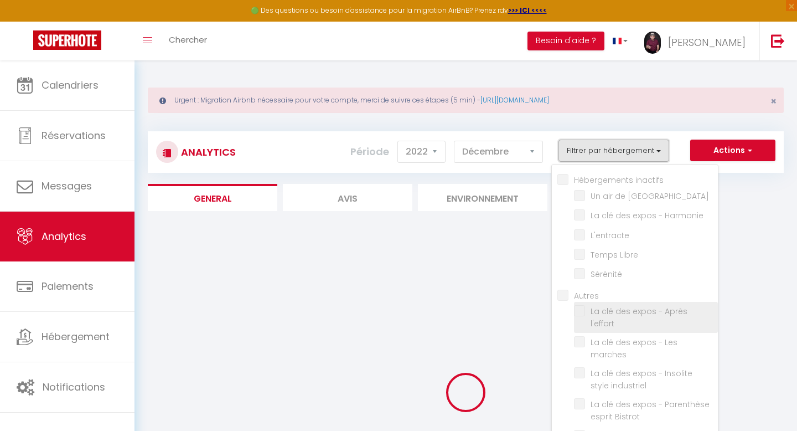
checkbox Bistrot "false"
checkbox input "false"
checkbox libre "false"
checkbox déclic "false"
checkbox élégance "false"
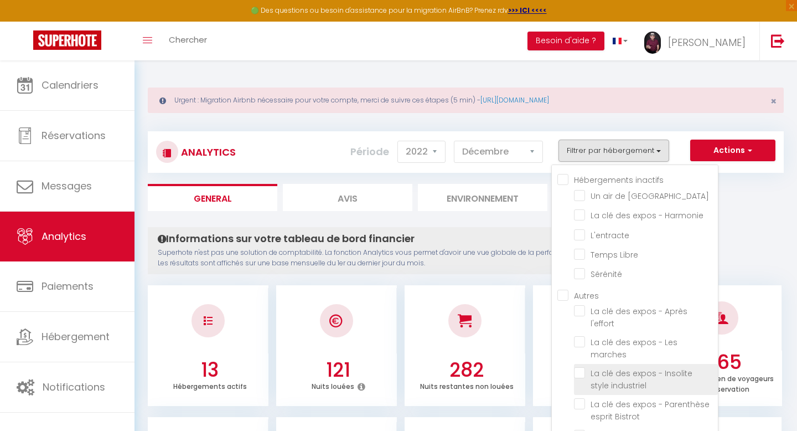
click at [581, 367] on industriel "checkbox" at bounding box center [646, 372] width 144 height 11
checkbox industriel "true"
checkbox Paris "false"
checkbox Harmonie "false"
checkbox input "false"
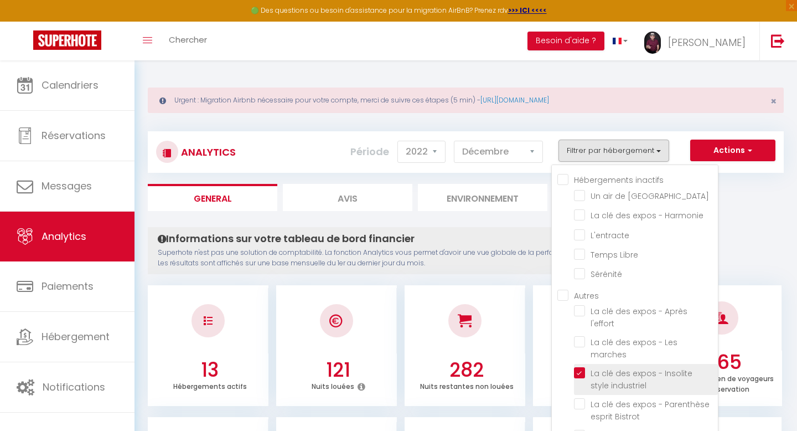
checkbox Libre "false"
checkbox input "false"
checkbox l\'effort "false"
checkbox marches "false"
checkbox Bistrot "false"
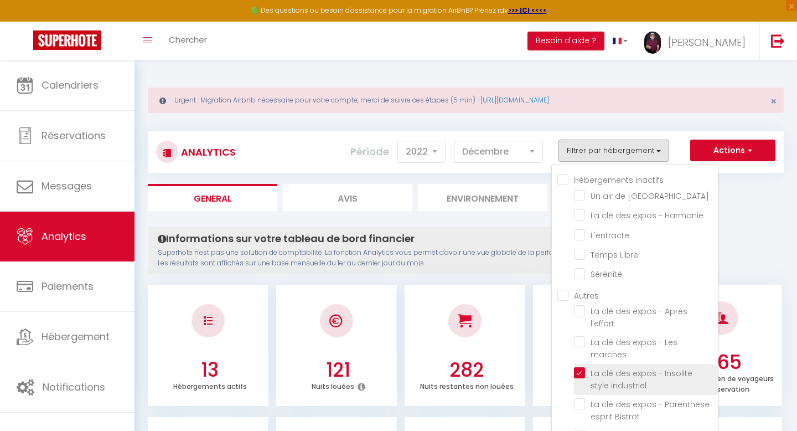
checkbox input "false"
checkbox libre "false"
checkbox déclic "false"
checkbox élégance "false"
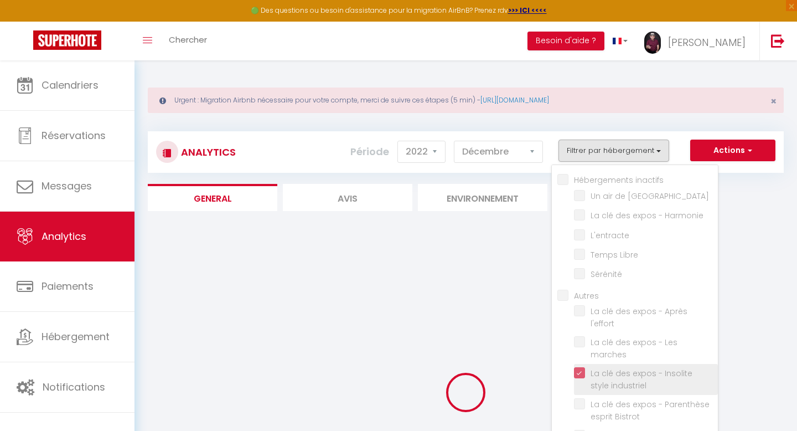
checkbox Paris "false"
checkbox Harmonie "false"
checkbox input "false"
checkbox Libre "false"
checkbox input "false"
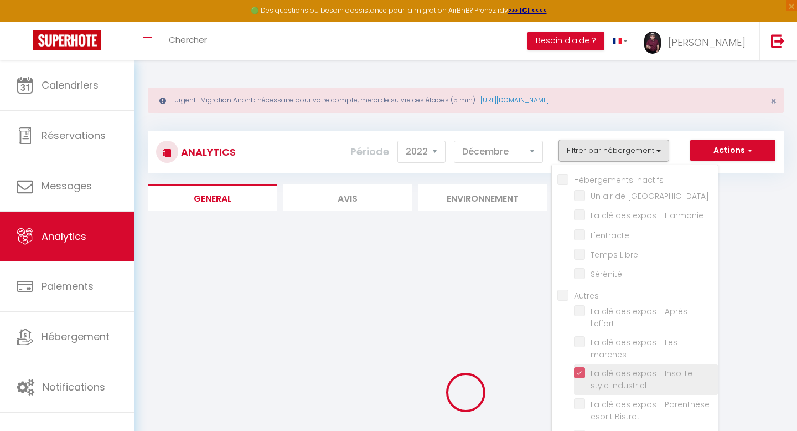
checkbox l\'effort "false"
checkbox marches "false"
checkbox Bistrot "false"
checkbox input "false"
checkbox libre "false"
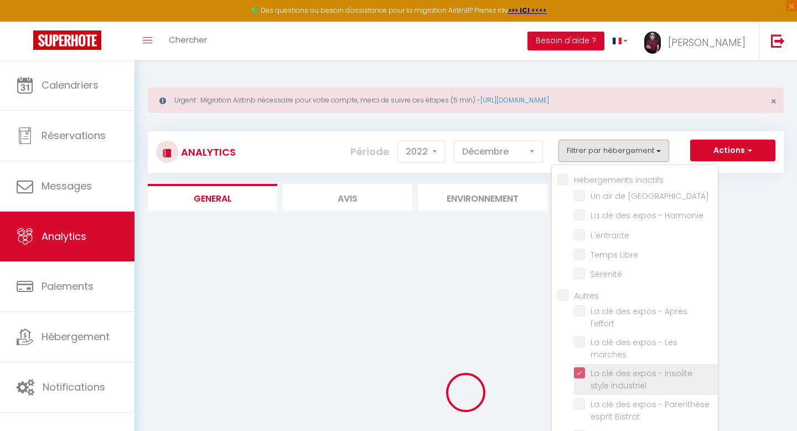
checkbox déclic "false"
checkbox élégance "false"
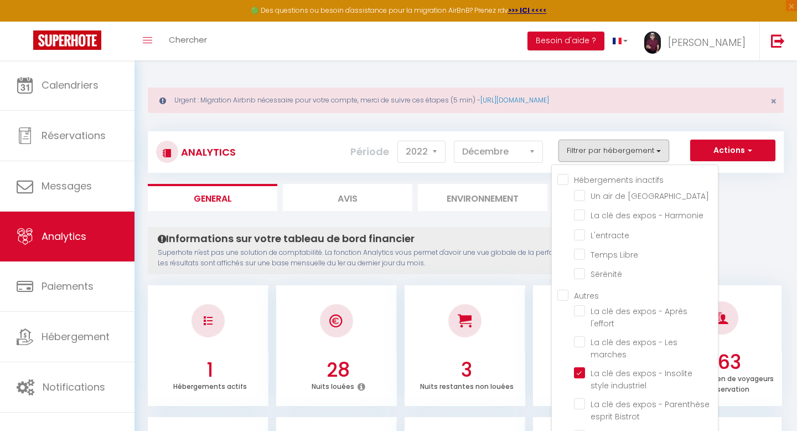
click at [759, 210] on ul "General Avis Environnement Marché" at bounding box center [466, 197] width 636 height 27
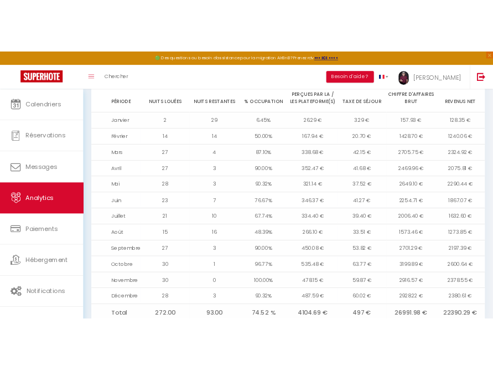
scroll to position [1202, 0]
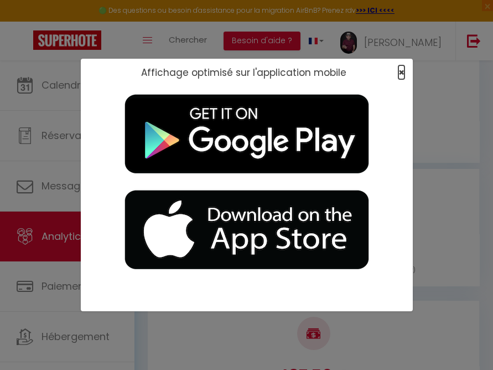
click at [401, 70] on span "×" at bounding box center [402, 72] width 6 height 14
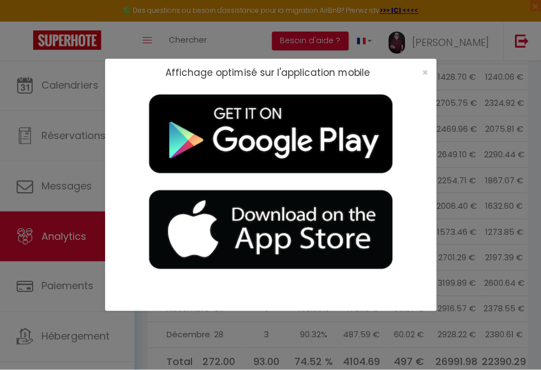
scroll to position [1383, 0]
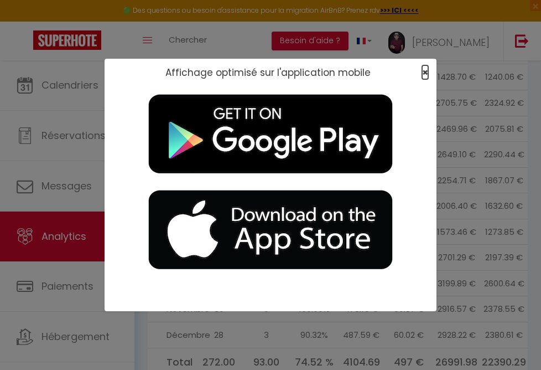
click at [426, 70] on span "×" at bounding box center [425, 72] width 6 height 14
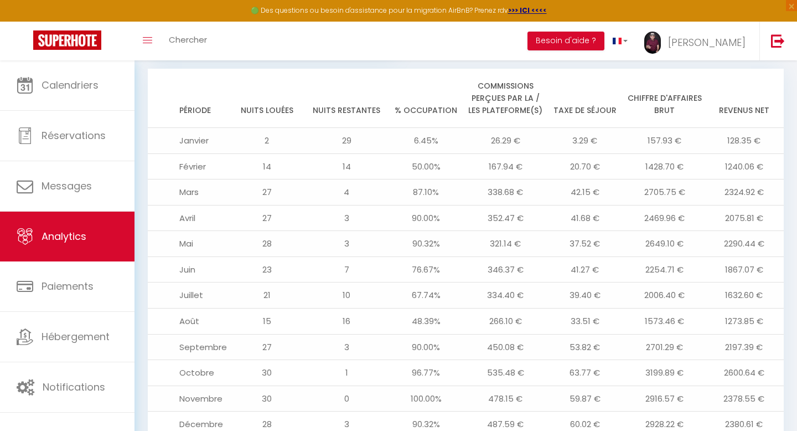
scroll to position [1178, 0]
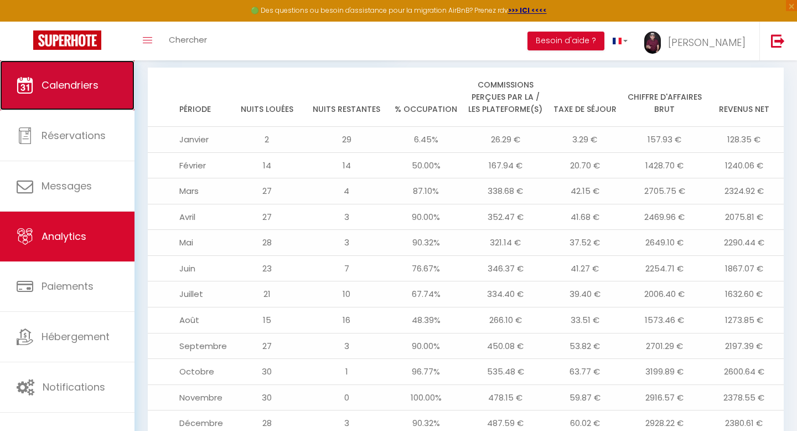
click at [85, 89] on span "Calendriers" at bounding box center [70, 85] width 57 height 14
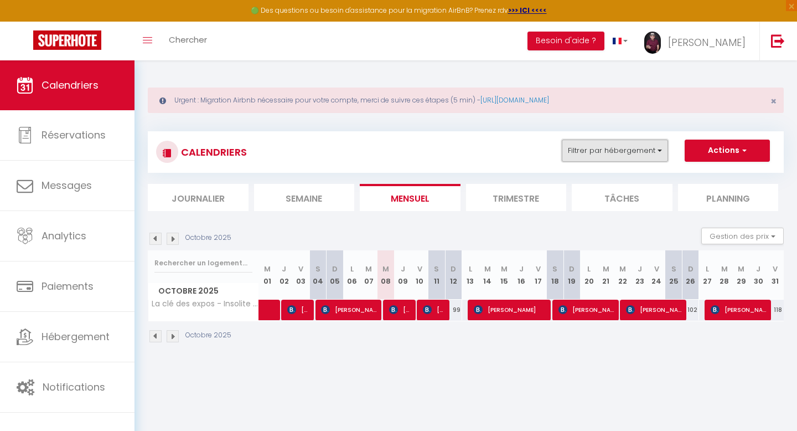
click at [661, 149] on button "Filtrer par hébergement" at bounding box center [615, 150] width 106 height 22
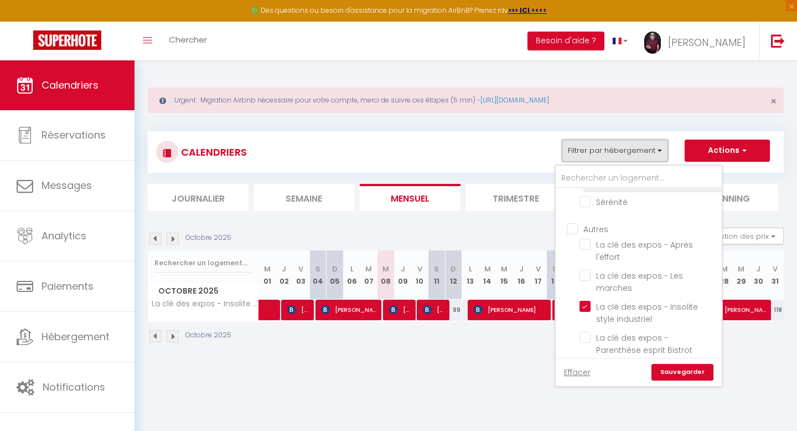
scroll to position [131, 0]
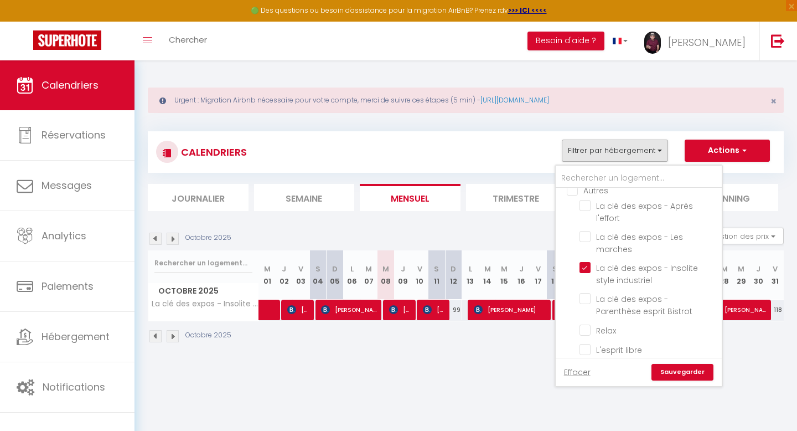
click at [681, 369] on link "Sauvegarder" at bounding box center [683, 372] width 62 height 17
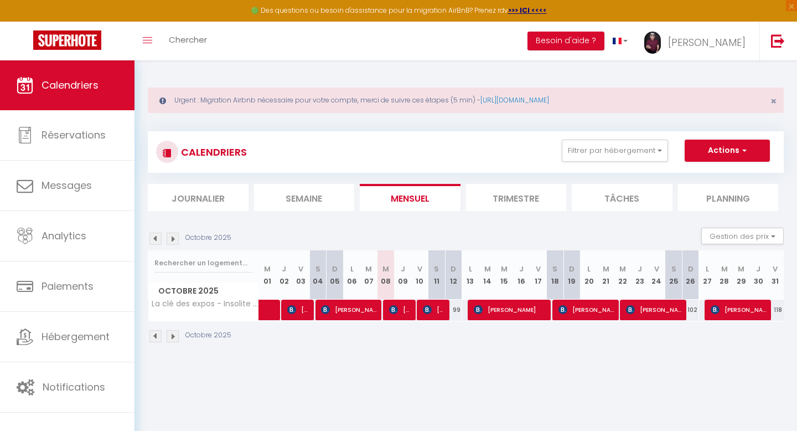
click at [156, 239] on img at bounding box center [155, 238] width 12 height 12
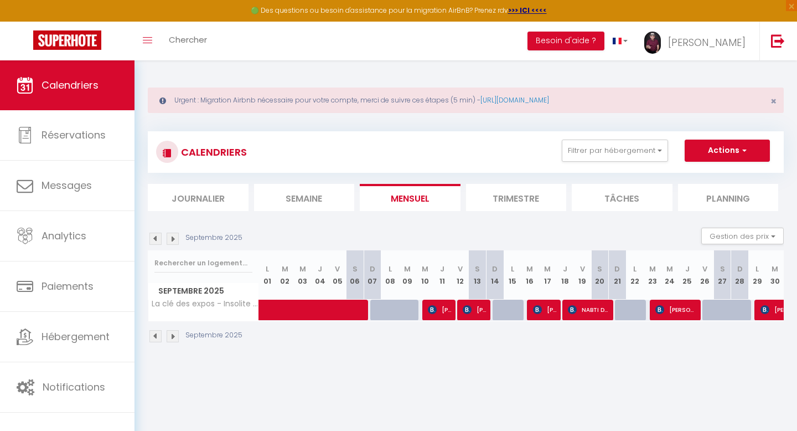
click at [156, 239] on img at bounding box center [155, 238] width 12 height 12
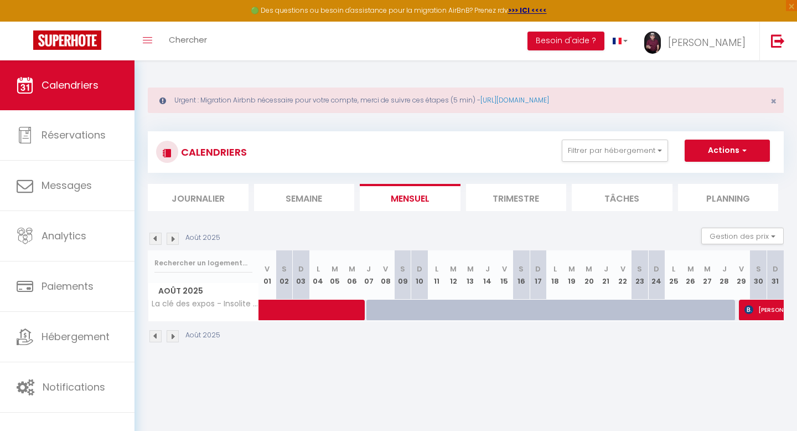
click at [156, 239] on img at bounding box center [155, 238] width 12 height 12
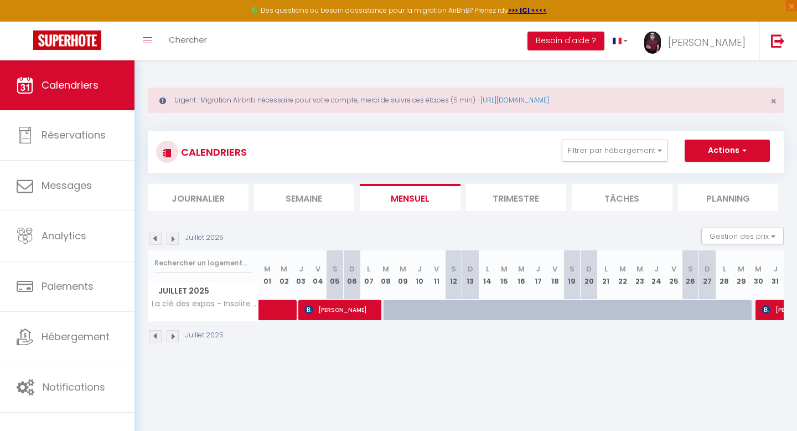
click at [156, 239] on img at bounding box center [155, 238] width 12 height 12
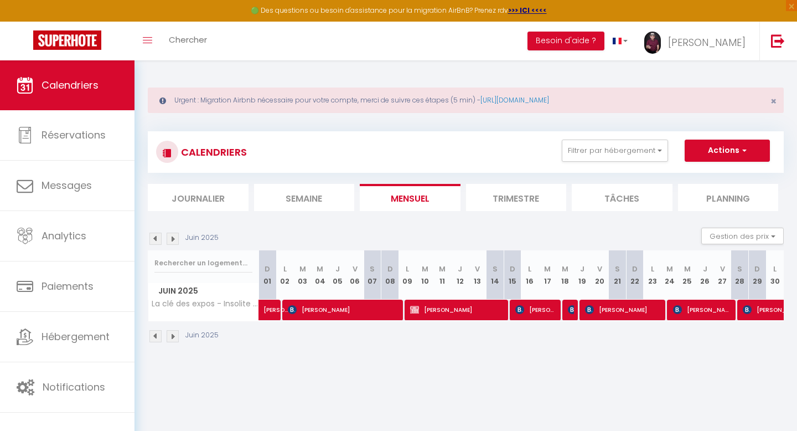
click at [156, 239] on img at bounding box center [155, 238] width 12 height 12
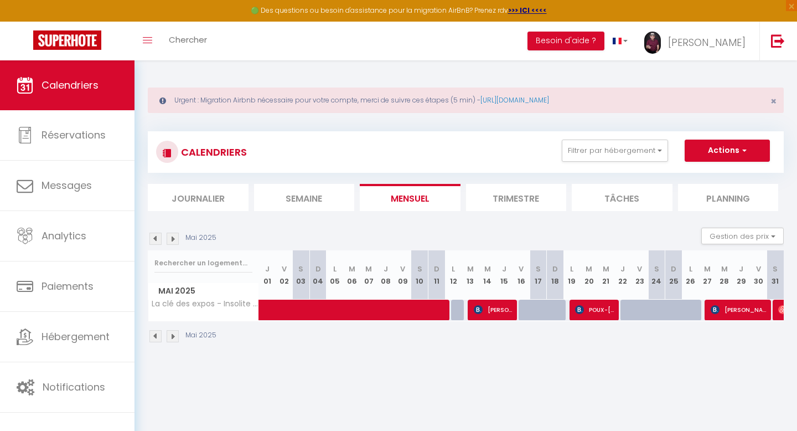
click at [156, 239] on img at bounding box center [155, 238] width 12 height 12
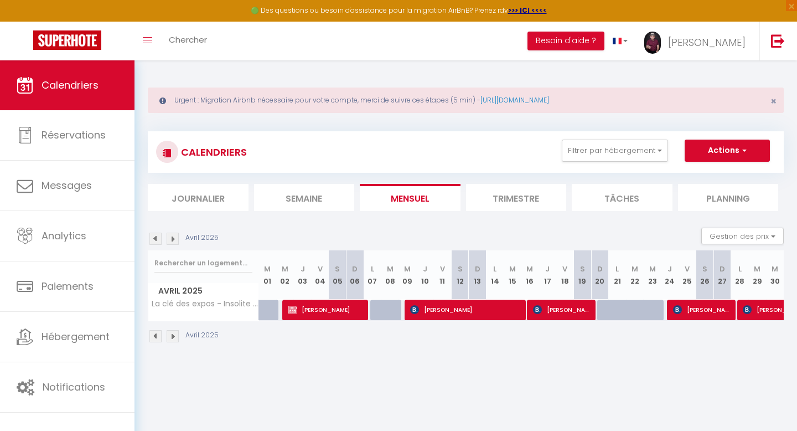
click at [156, 239] on img at bounding box center [155, 238] width 12 height 12
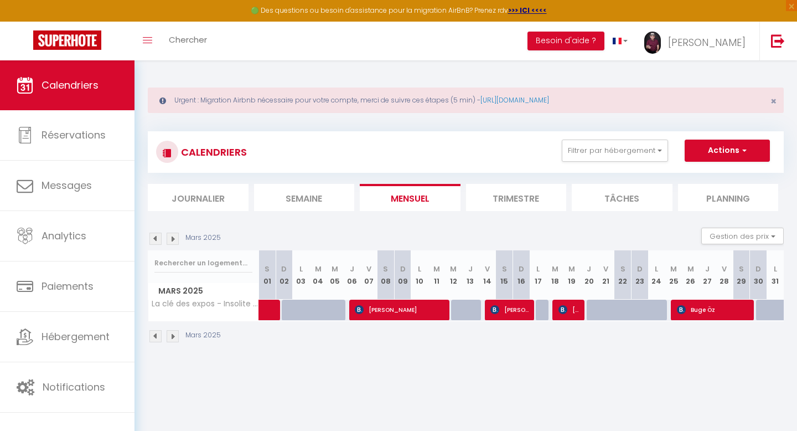
click at [156, 239] on img at bounding box center [155, 238] width 12 height 12
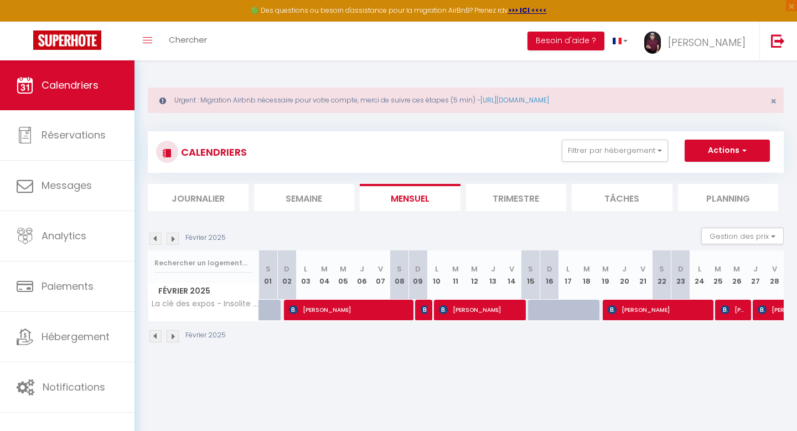
click at [156, 239] on img at bounding box center [155, 238] width 12 height 12
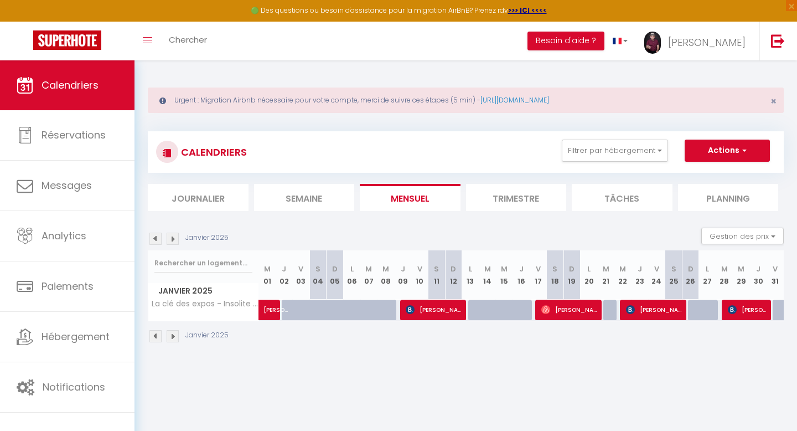
click at [156, 239] on img at bounding box center [155, 238] width 12 height 12
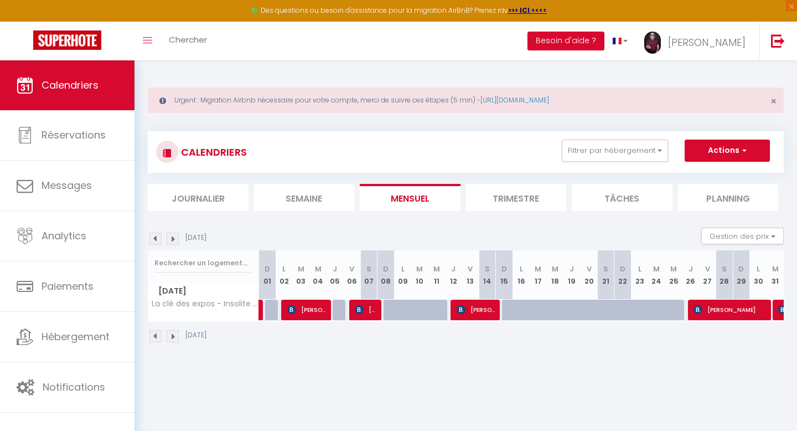
click at [156, 239] on img at bounding box center [155, 238] width 12 height 12
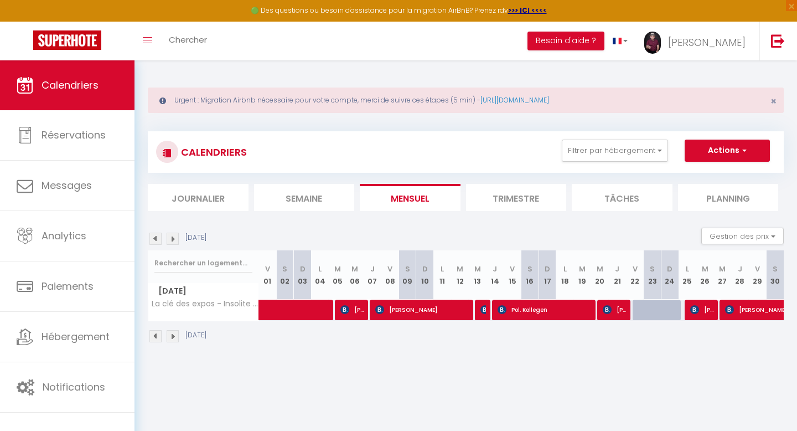
click at [156, 239] on img at bounding box center [155, 238] width 12 height 12
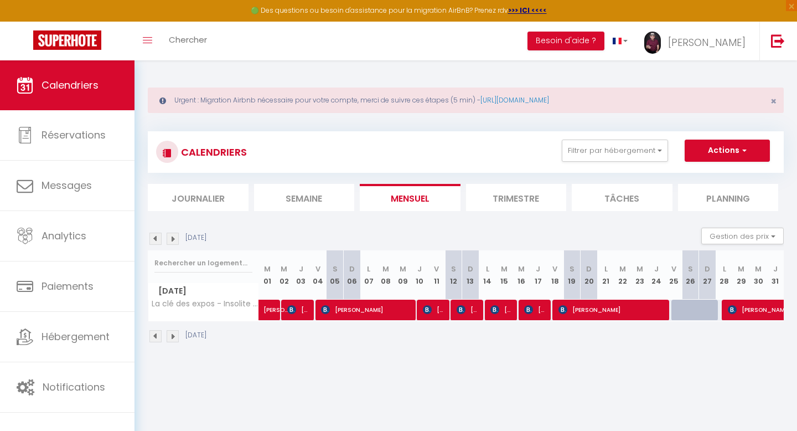
click at [156, 239] on img at bounding box center [155, 238] width 12 height 12
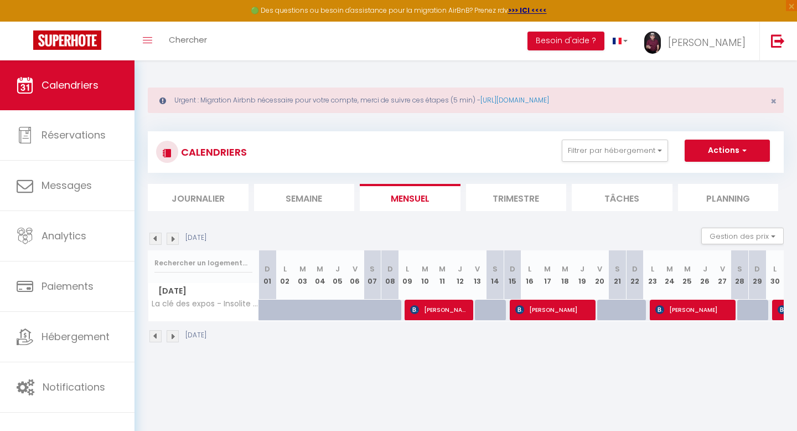
click at [156, 239] on img at bounding box center [155, 238] width 12 height 12
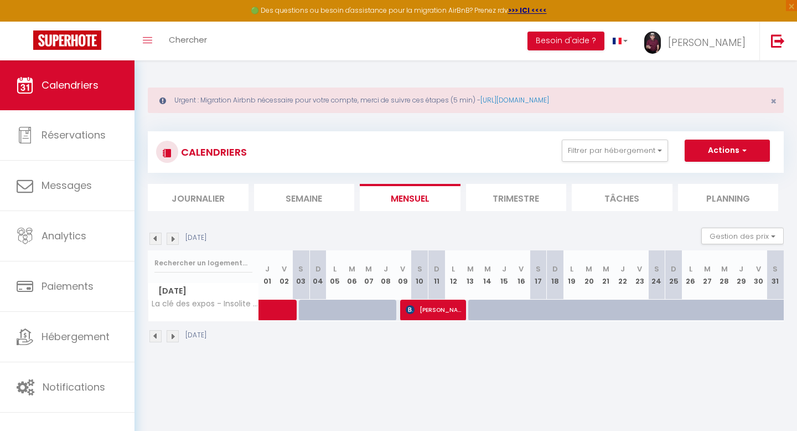
click at [156, 239] on img at bounding box center [155, 238] width 12 height 12
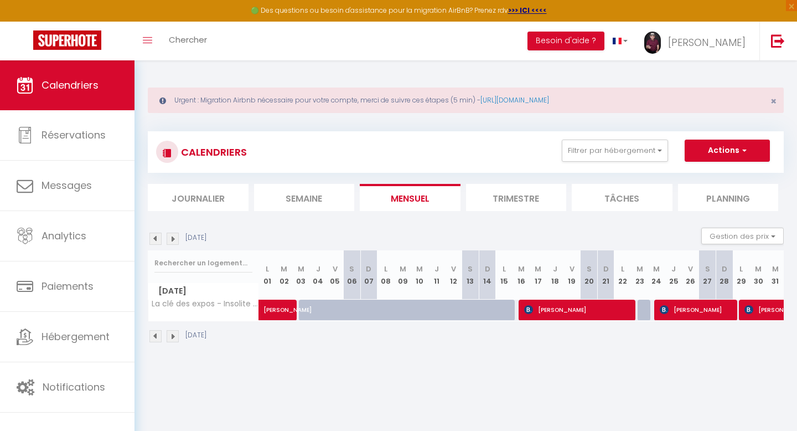
click at [156, 239] on img at bounding box center [155, 238] width 12 height 12
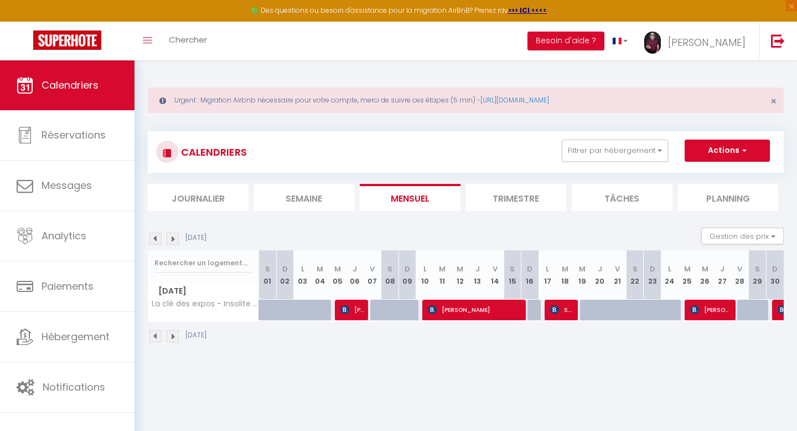
click at [156, 239] on img at bounding box center [155, 238] width 12 height 12
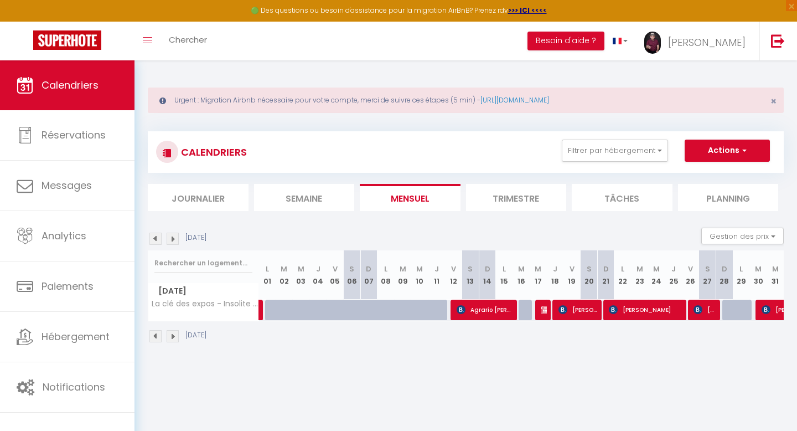
click at [156, 239] on img at bounding box center [155, 238] width 12 height 12
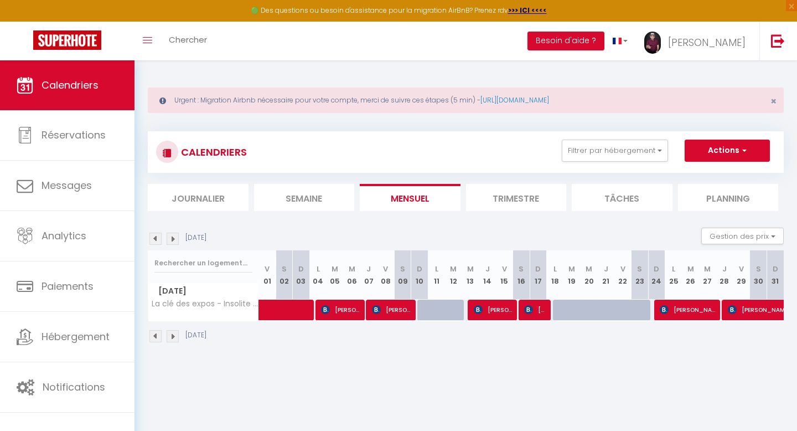
click at [156, 239] on img at bounding box center [155, 238] width 12 height 12
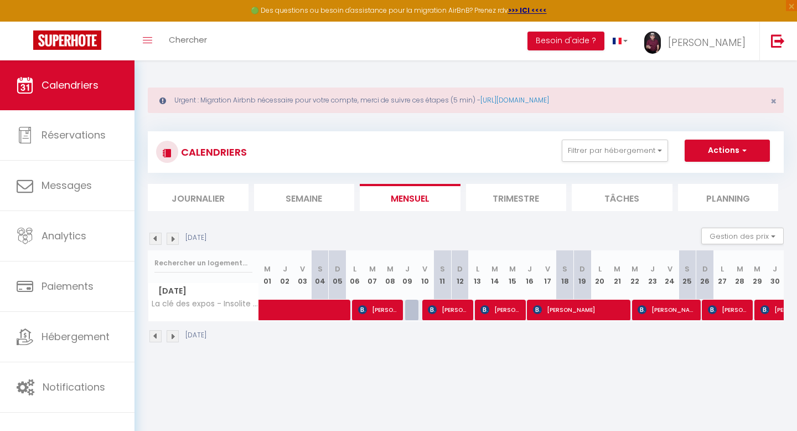
click at [156, 239] on img at bounding box center [155, 238] width 12 height 12
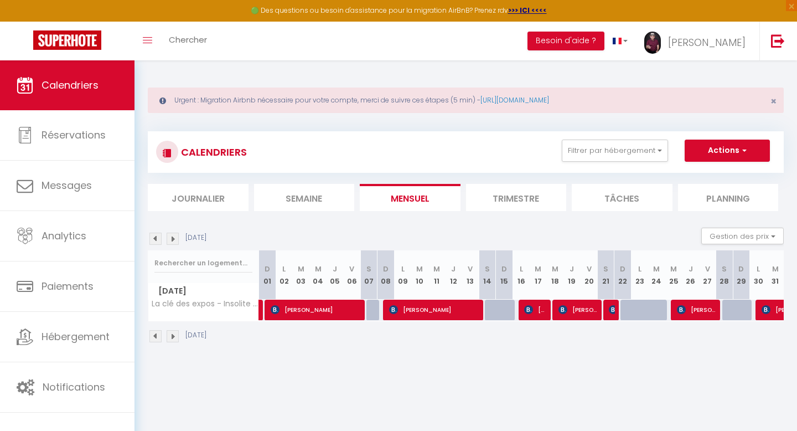
click at [156, 239] on img at bounding box center [155, 238] width 12 height 12
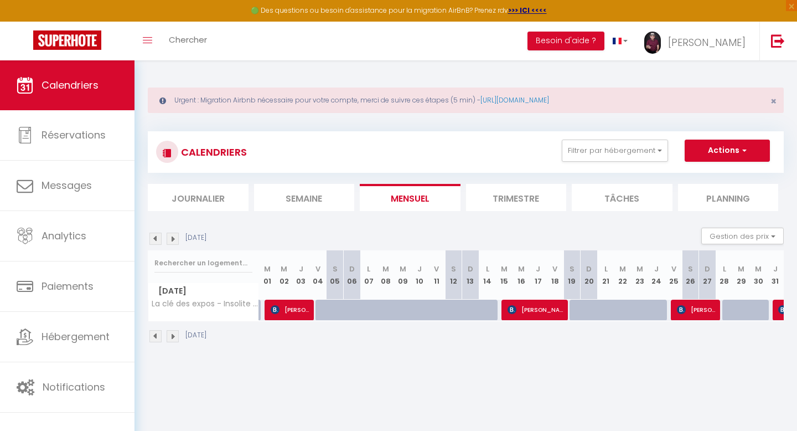
click at [156, 239] on img at bounding box center [155, 238] width 12 height 12
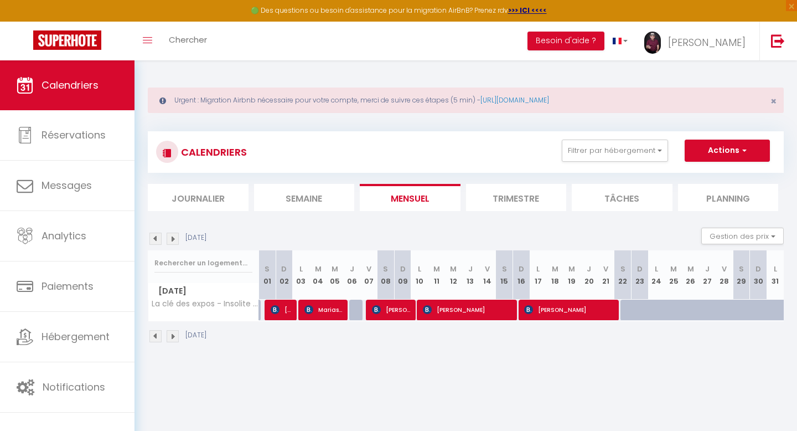
click at [156, 239] on img at bounding box center [155, 238] width 12 height 12
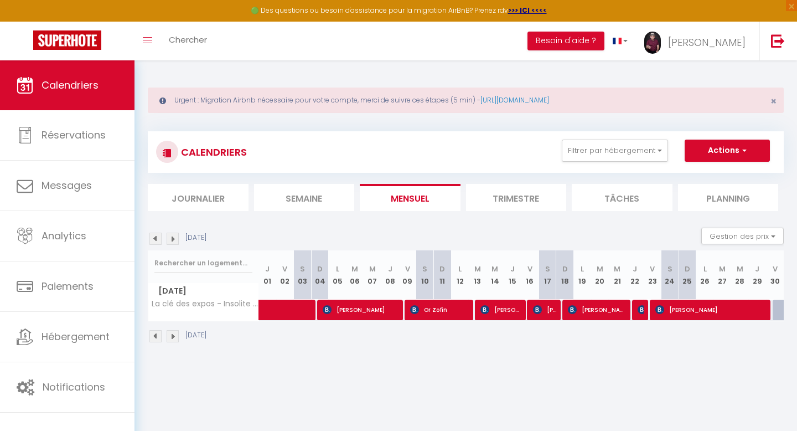
click at [156, 239] on img at bounding box center [155, 238] width 12 height 12
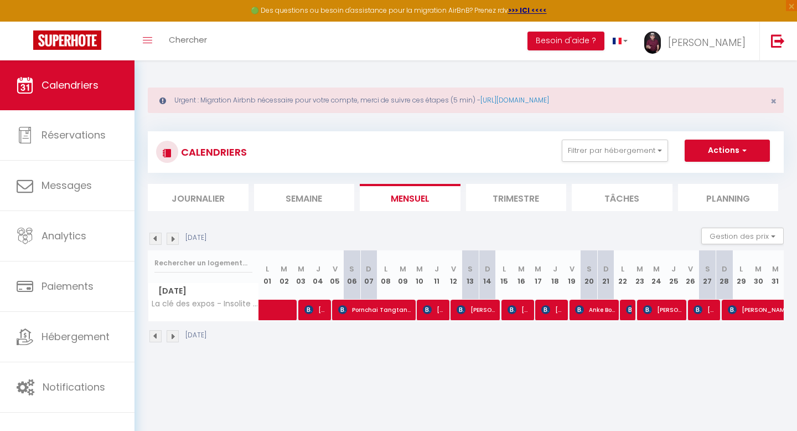
click at [156, 239] on img at bounding box center [155, 238] width 12 height 12
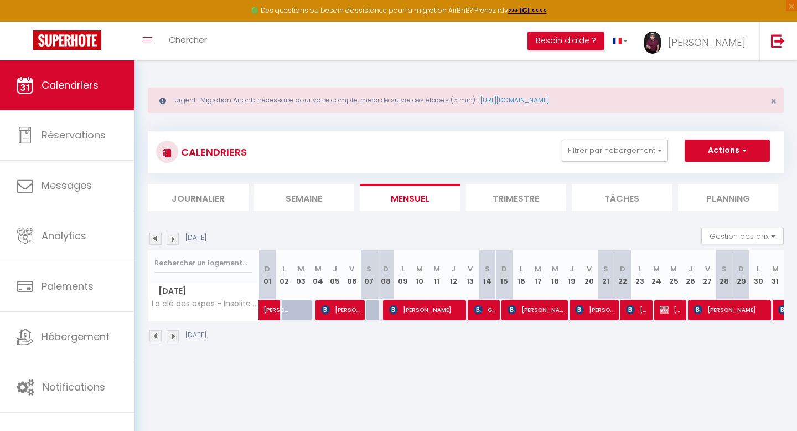
click at [156, 239] on img at bounding box center [155, 238] width 12 height 12
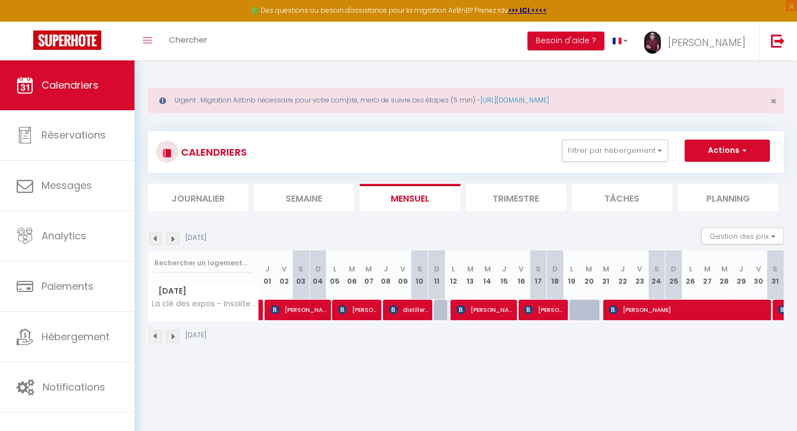
click at [156, 239] on img at bounding box center [155, 238] width 12 height 12
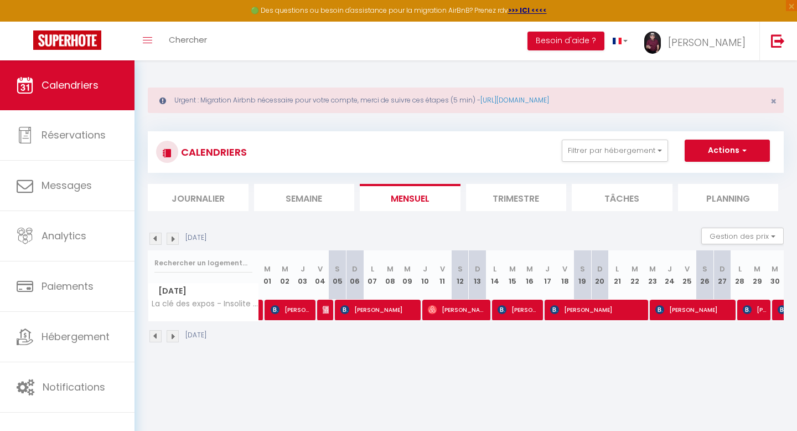
click at [156, 239] on img at bounding box center [155, 238] width 12 height 12
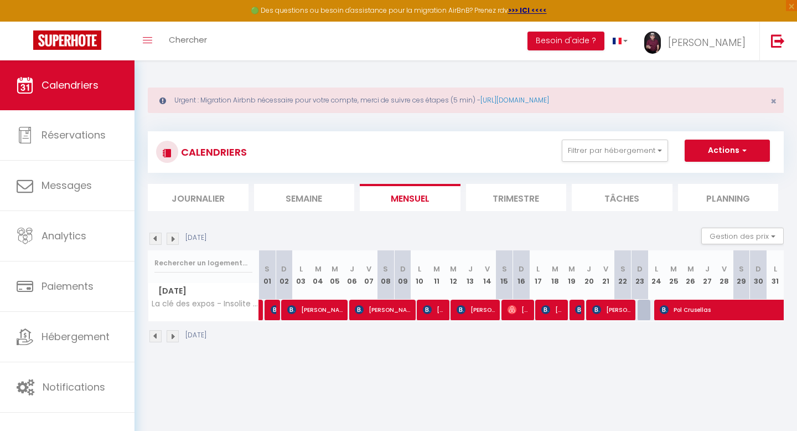
click at [156, 239] on img at bounding box center [155, 238] width 12 height 12
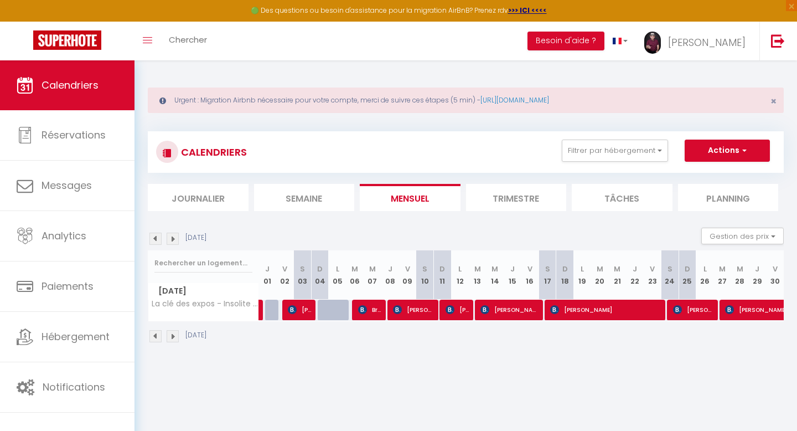
click at [156, 239] on img at bounding box center [155, 238] width 12 height 12
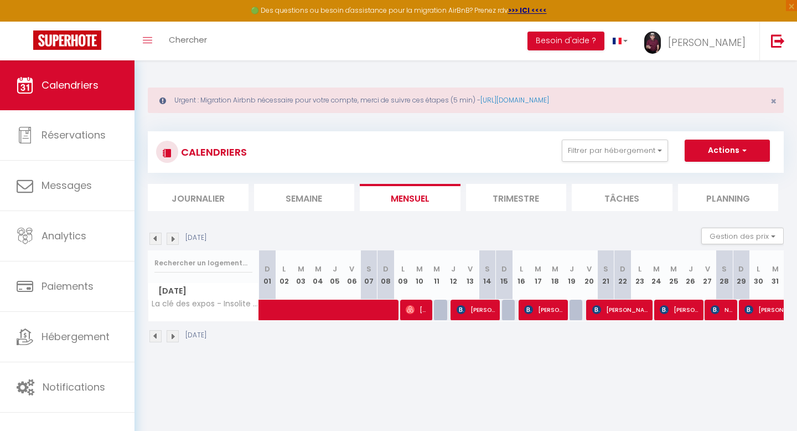
click at [156, 239] on img at bounding box center [155, 238] width 12 height 12
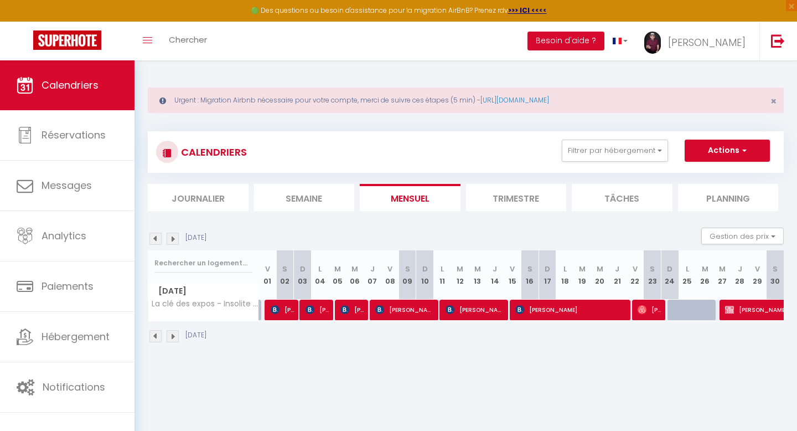
click at [156, 239] on img at bounding box center [155, 238] width 12 height 12
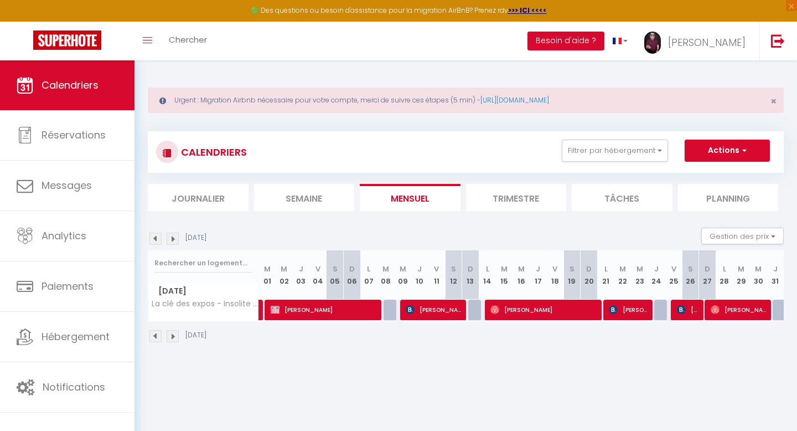
click at [156, 239] on img at bounding box center [155, 238] width 12 height 12
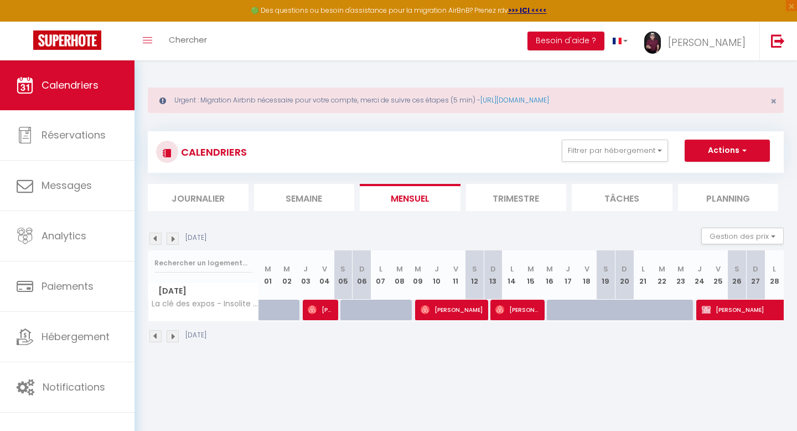
click at [156, 239] on img at bounding box center [155, 238] width 12 height 12
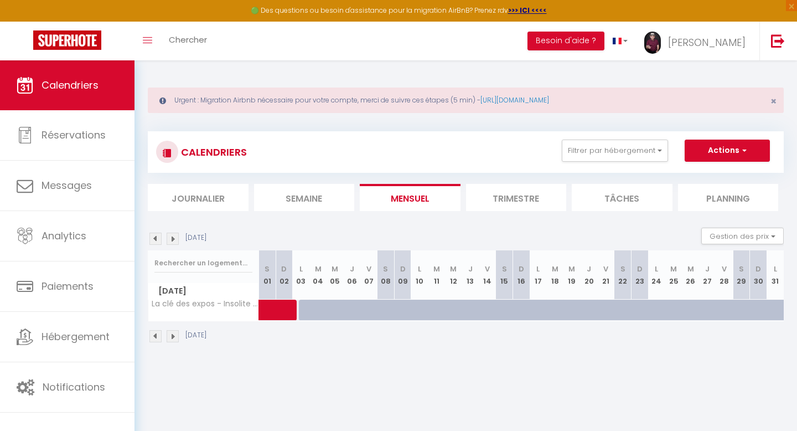
click at [171, 335] on img at bounding box center [173, 336] width 12 height 12
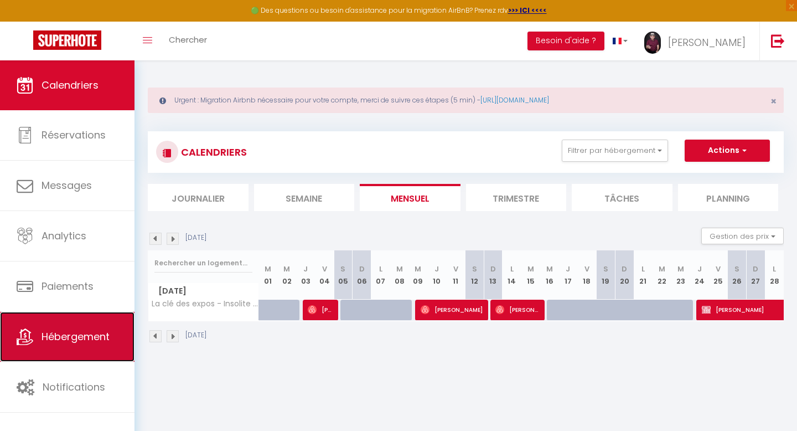
click at [64, 343] on span "Hébergement" at bounding box center [76, 336] width 68 height 14
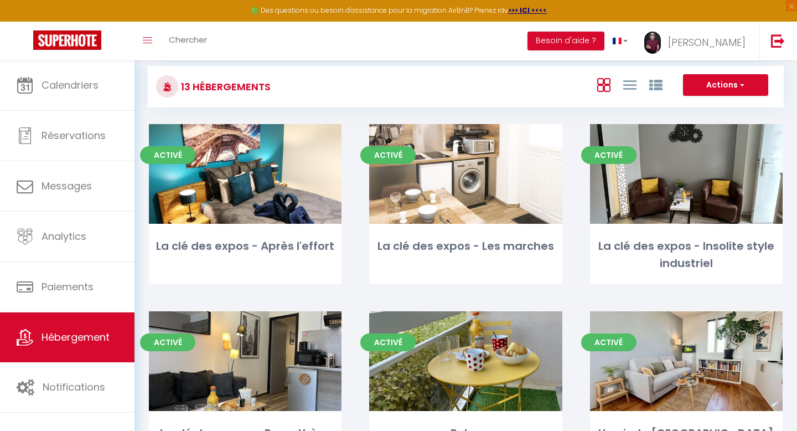
scroll to position [118, 0]
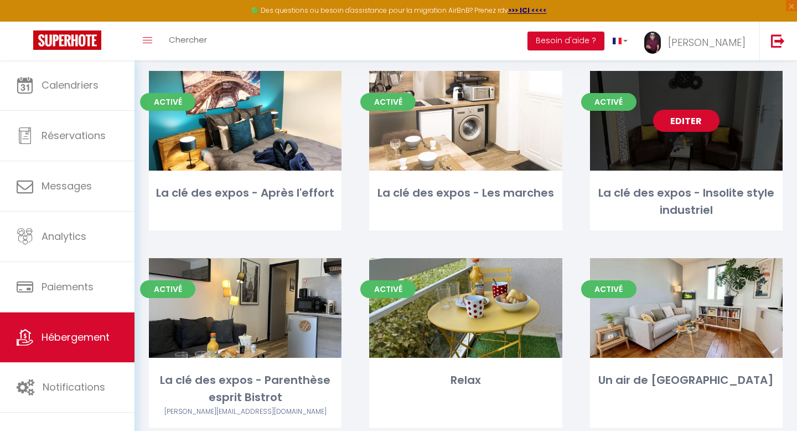
click at [681, 121] on link "Editer" at bounding box center [686, 121] width 66 height 22
select select "3"
select select "2"
select select "1"
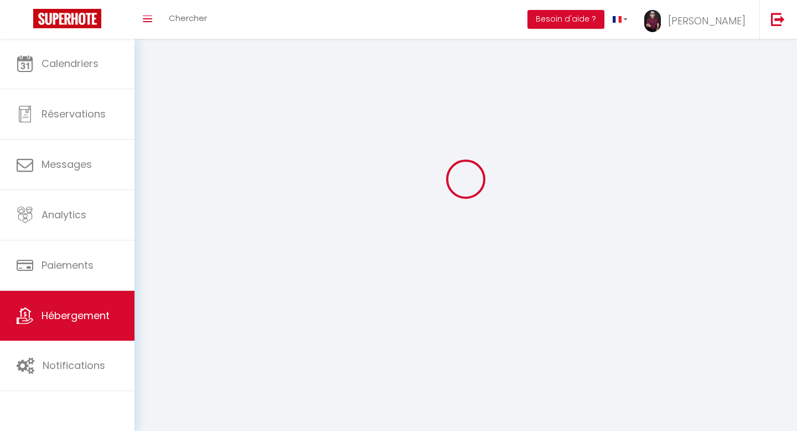
select select
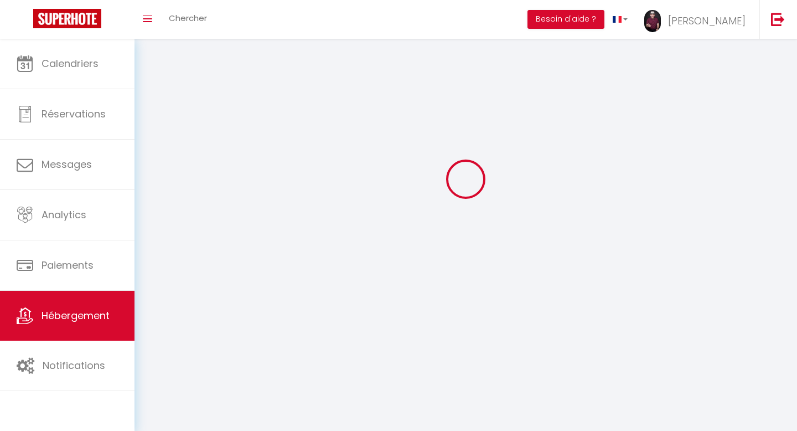
checkbox input "false"
select select
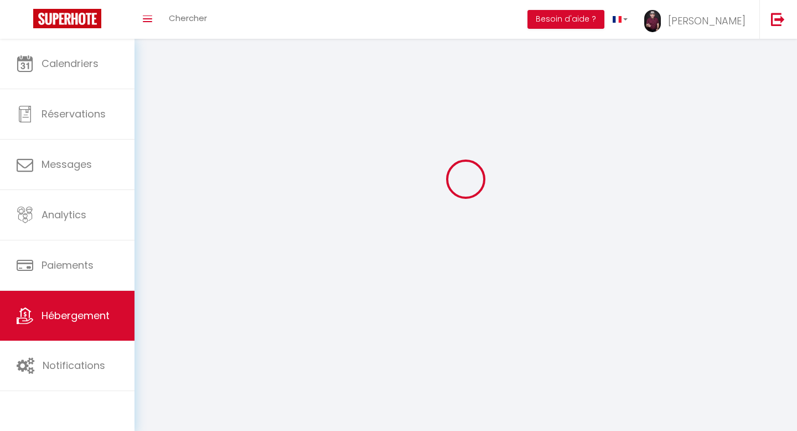
select select
select select "1"
select select
select select "28"
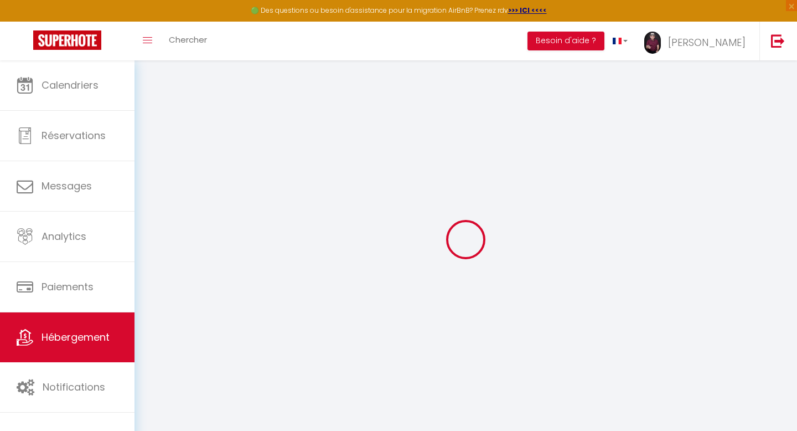
select select
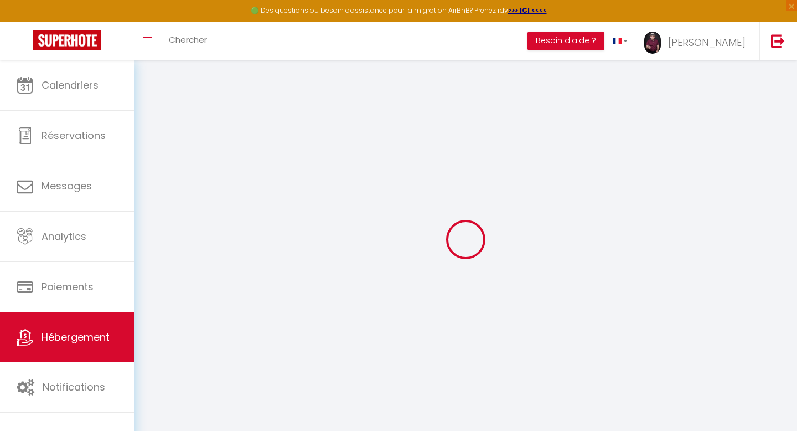
select select
checkbox input "false"
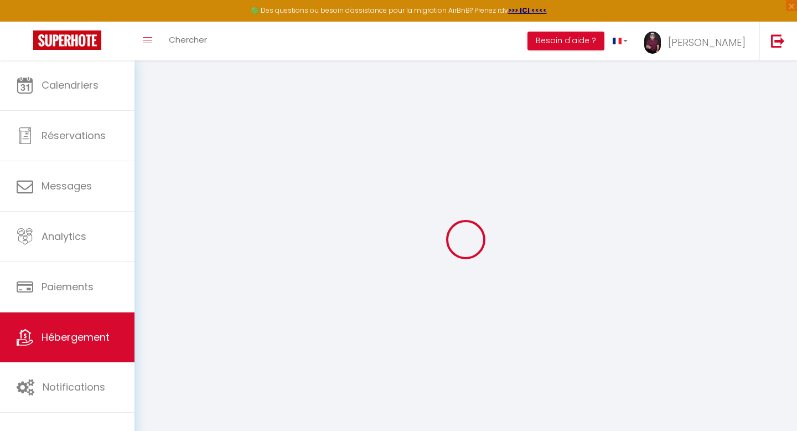
select select
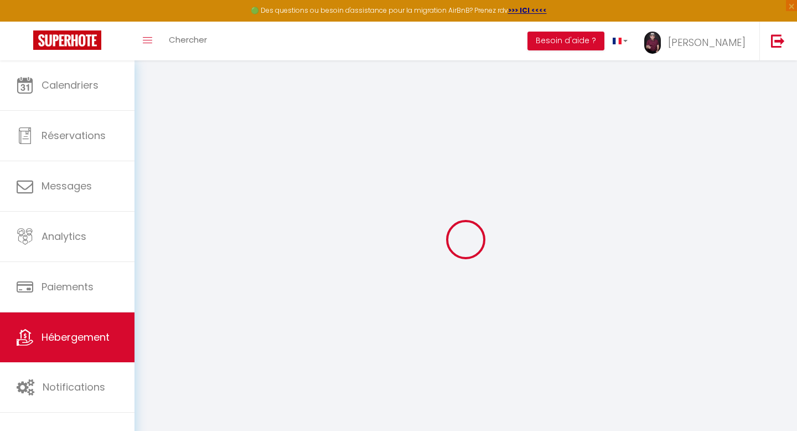
select select
checkbox input "false"
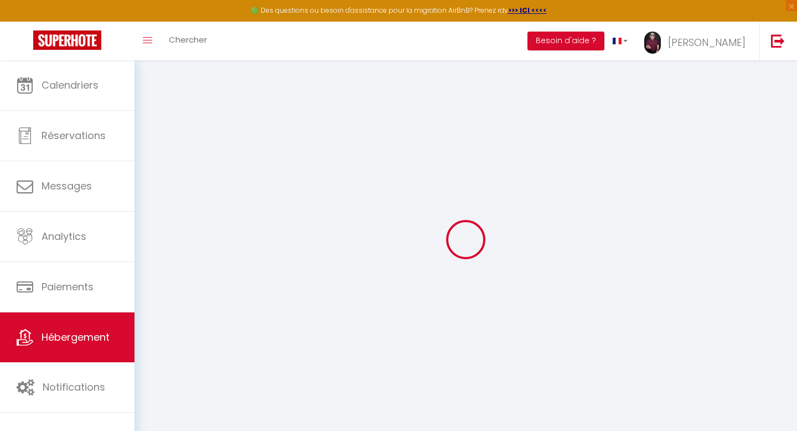
checkbox input "false"
select select
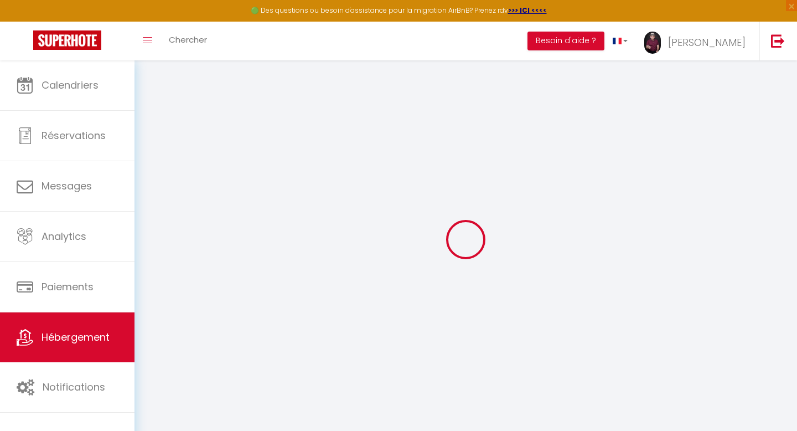
select select
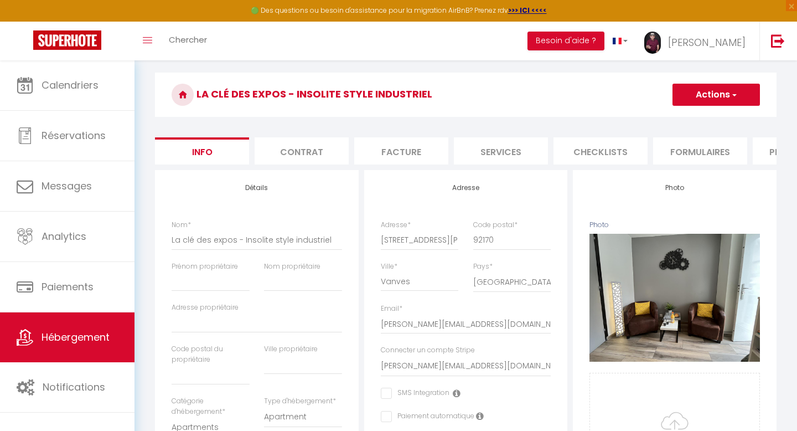
scroll to position [86, 0]
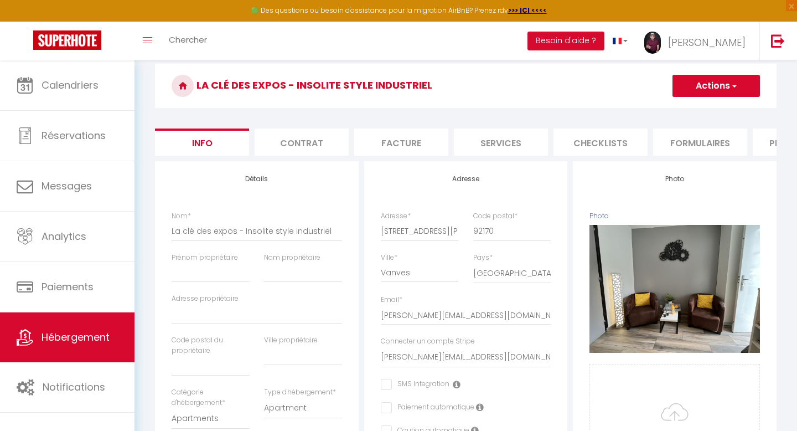
click at [725, 86] on button "Actions" at bounding box center [716, 86] width 87 height 22
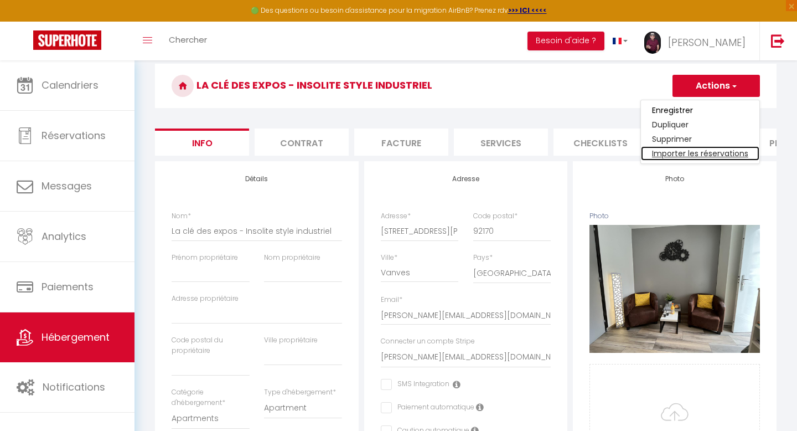
click at [667, 154] on link "Importer les réservations" at bounding box center [700, 153] width 118 height 14
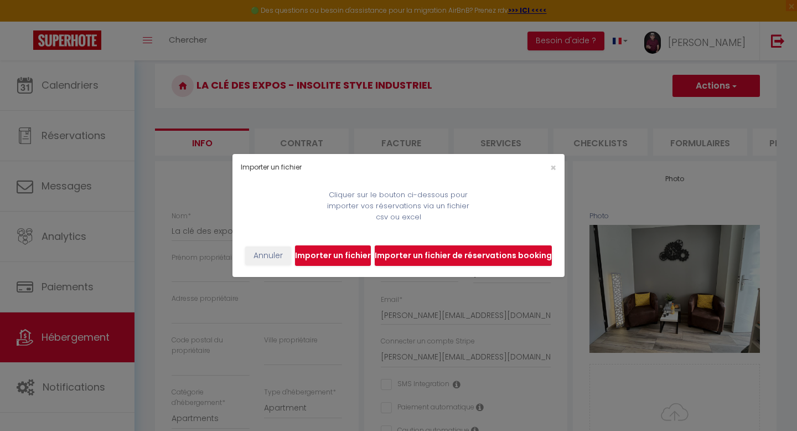
click at [329, 255] on input "file" at bounding box center [333, 255] width 76 height 21
click at [553, 167] on span "×" at bounding box center [553, 168] width 6 height 14
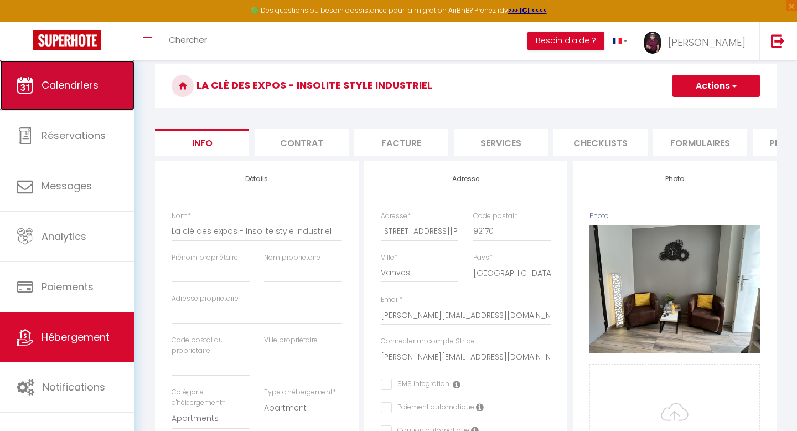
click at [88, 84] on span "Calendriers" at bounding box center [70, 85] width 57 height 14
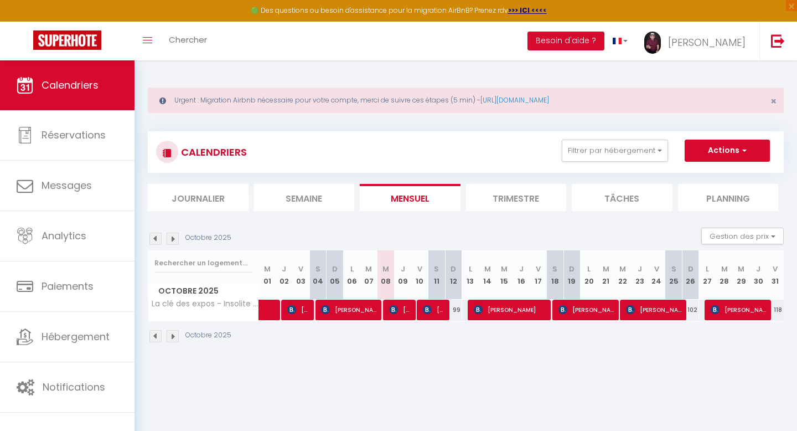
click at [508, 196] on li "Trimestre" at bounding box center [516, 197] width 101 height 27
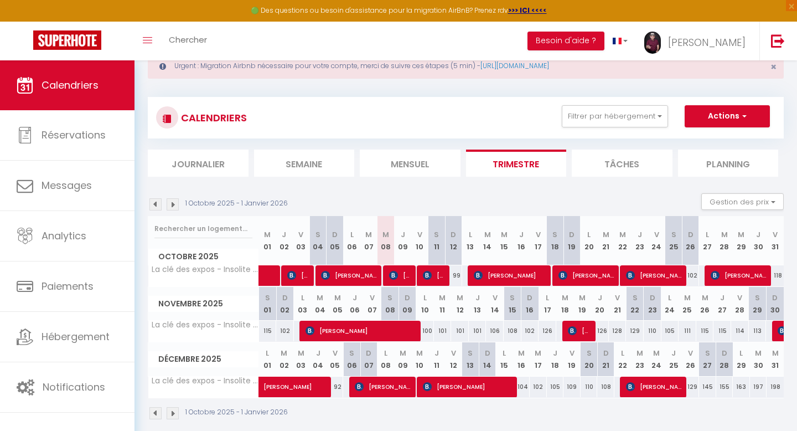
scroll to position [60, 0]
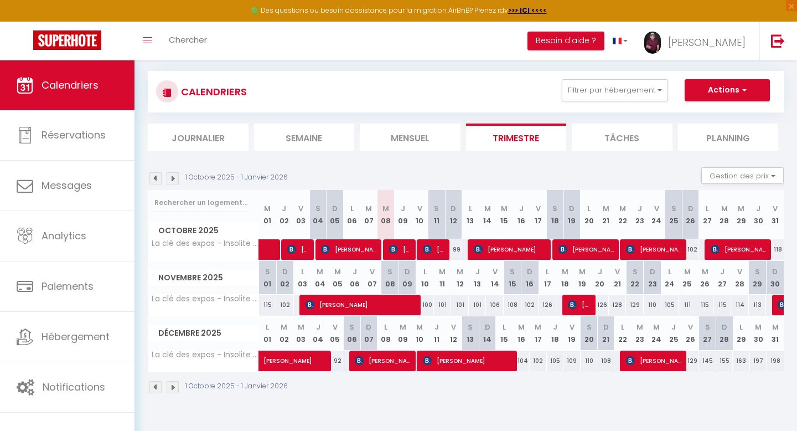
click at [155, 386] on img at bounding box center [155, 387] width 12 height 12
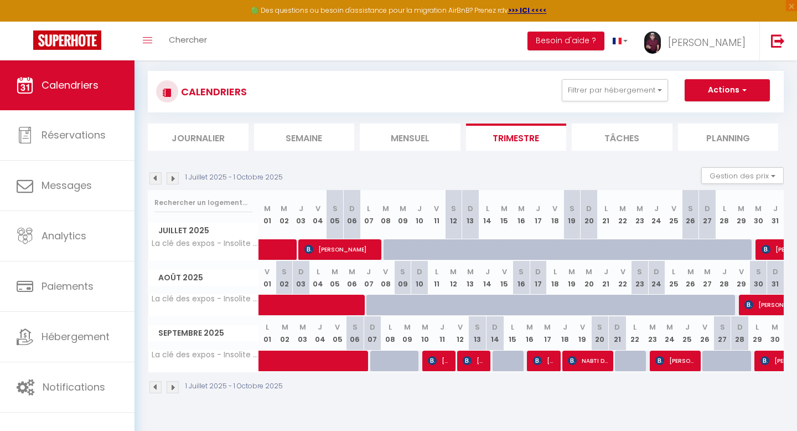
click at [155, 386] on img at bounding box center [155, 387] width 12 height 12
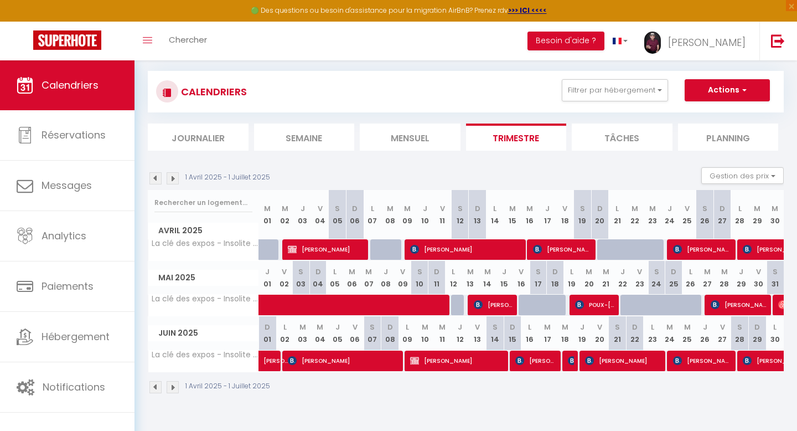
click at [155, 386] on img at bounding box center [155, 387] width 12 height 12
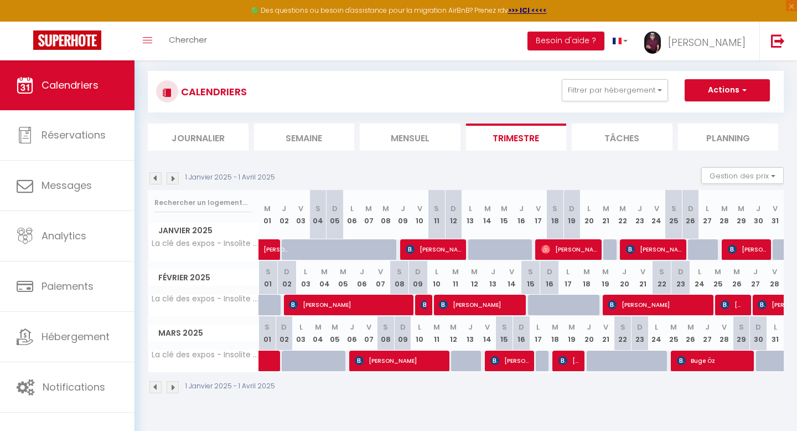
click at [155, 386] on img at bounding box center [155, 387] width 12 height 12
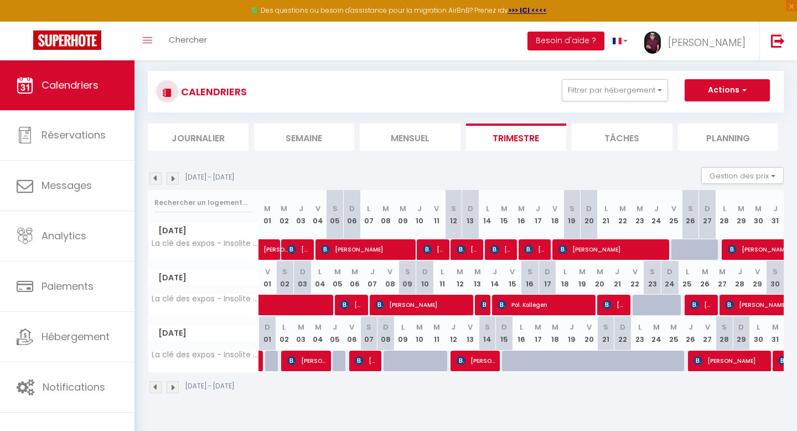
click at [155, 386] on img at bounding box center [155, 387] width 12 height 12
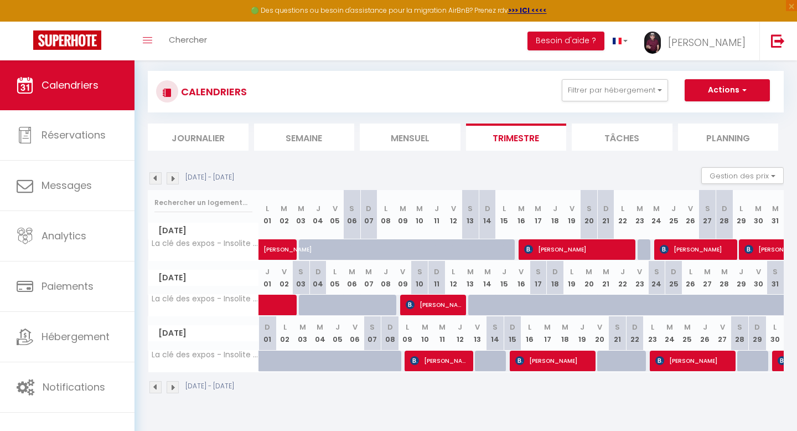
click at [155, 386] on img at bounding box center [155, 387] width 12 height 12
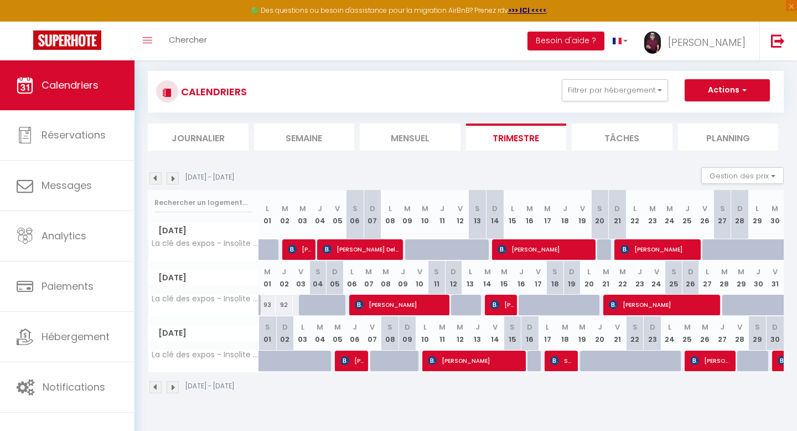
click at [155, 386] on img at bounding box center [155, 387] width 12 height 12
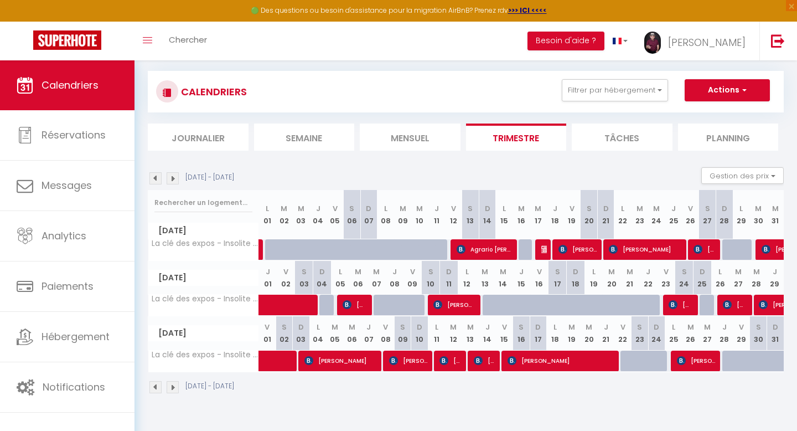
click at [155, 386] on img at bounding box center [155, 387] width 12 height 12
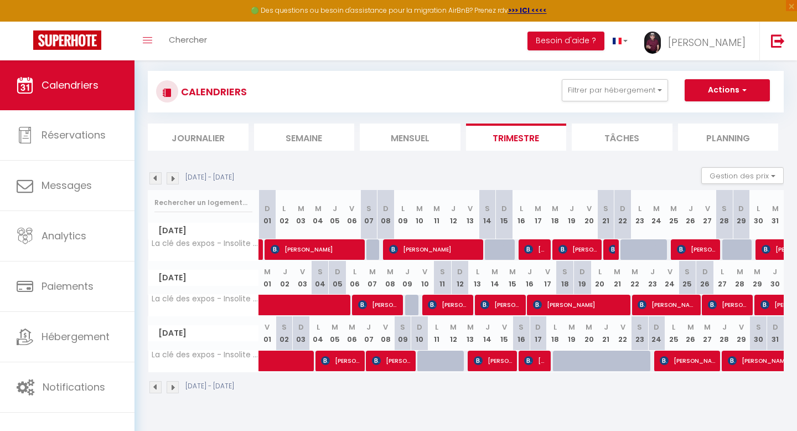
click at [155, 386] on img at bounding box center [155, 387] width 12 height 12
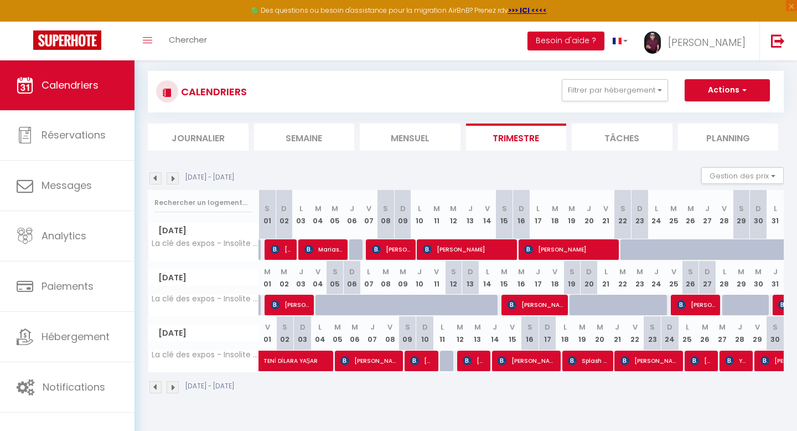
click at [155, 386] on img at bounding box center [155, 387] width 12 height 12
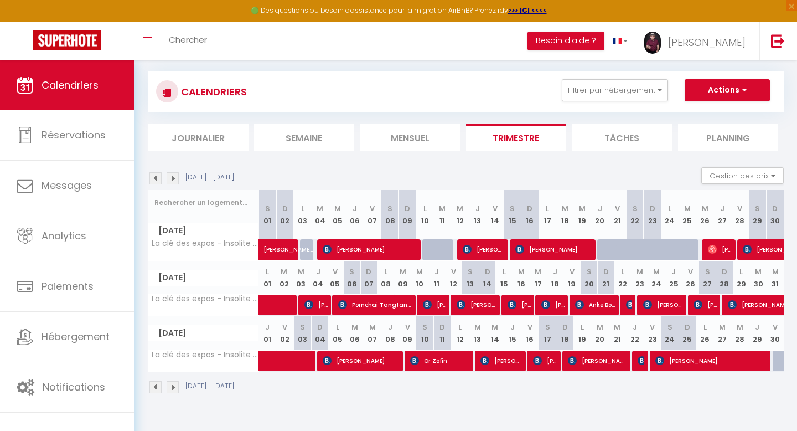
click at [155, 386] on img at bounding box center [155, 387] width 12 height 12
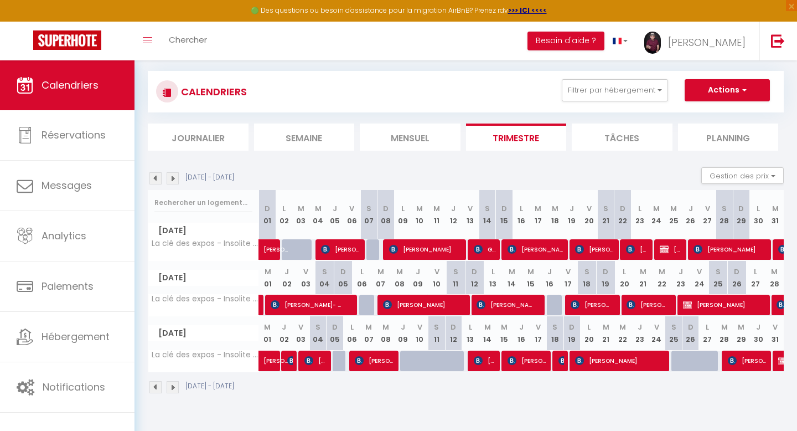
click at [175, 388] on img at bounding box center [173, 387] width 12 height 12
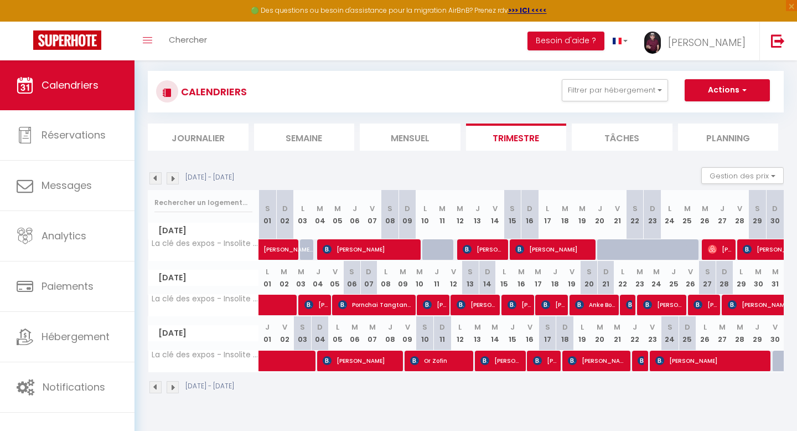
click at [175, 388] on img at bounding box center [173, 387] width 12 height 12
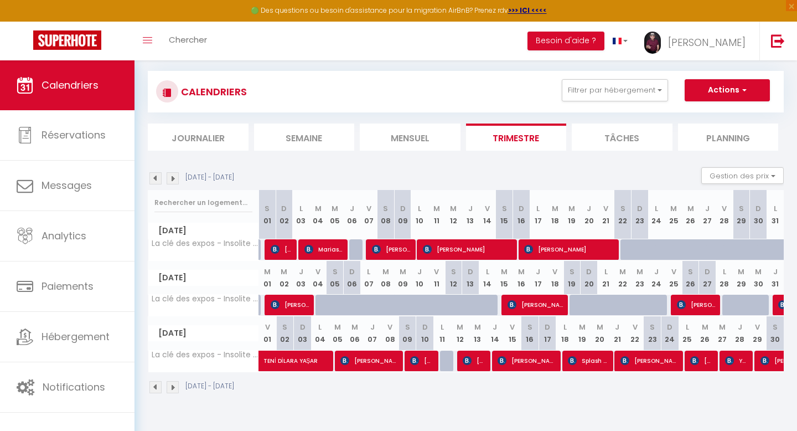
click at [175, 388] on img at bounding box center [173, 387] width 12 height 12
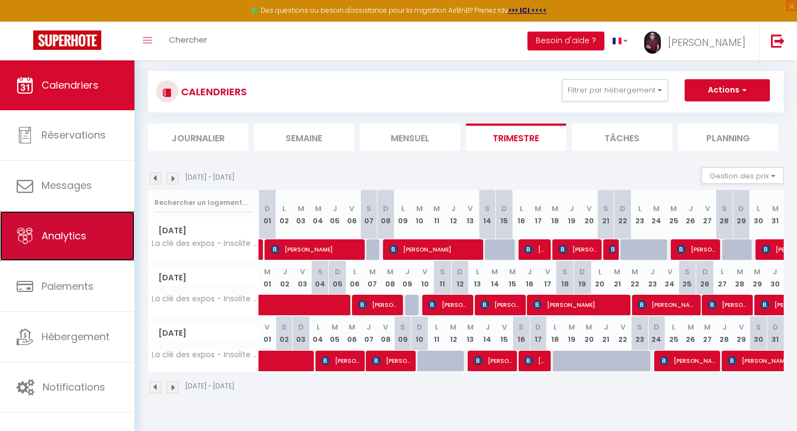
click at [59, 234] on span "Analytics" at bounding box center [64, 236] width 45 height 14
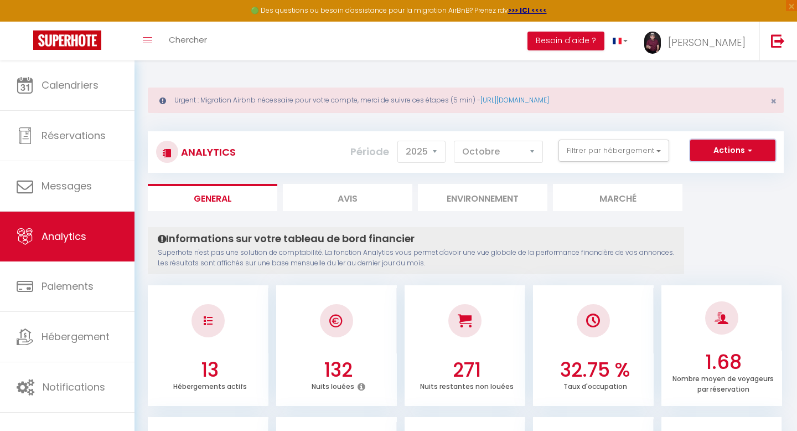
click at [730, 150] on button "Actions" at bounding box center [732, 150] width 85 height 22
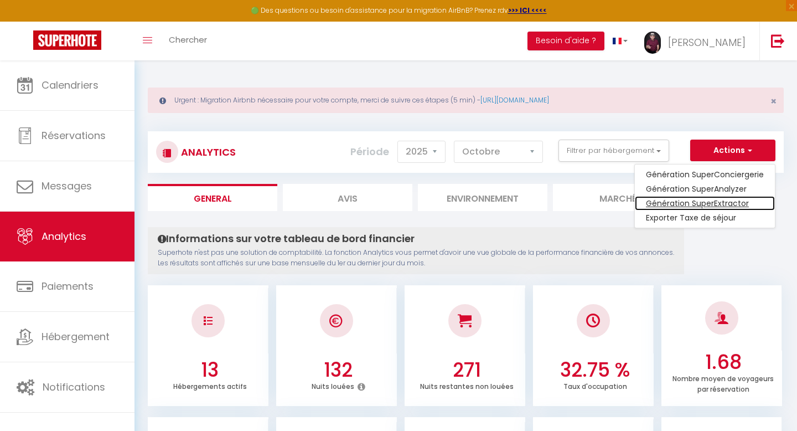
click at [714, 200] on link "Génération SuperExtractor" at bounding box center [705, 203] width 140 height 14
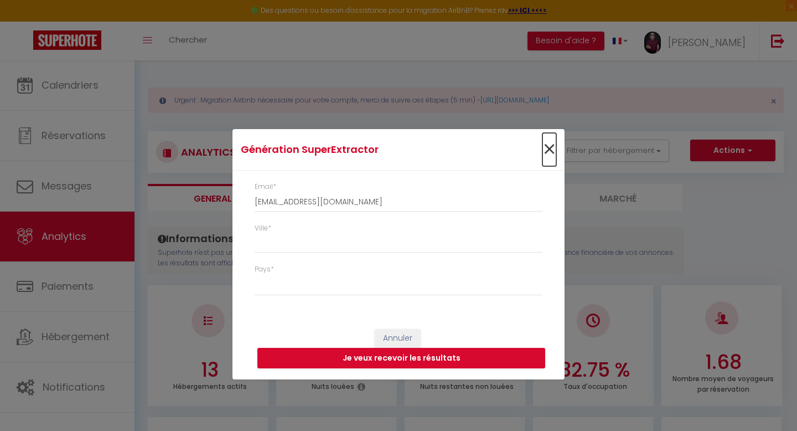
click at [549, 147] on span "×" at bounding box center [549, 149] width 14 height 33
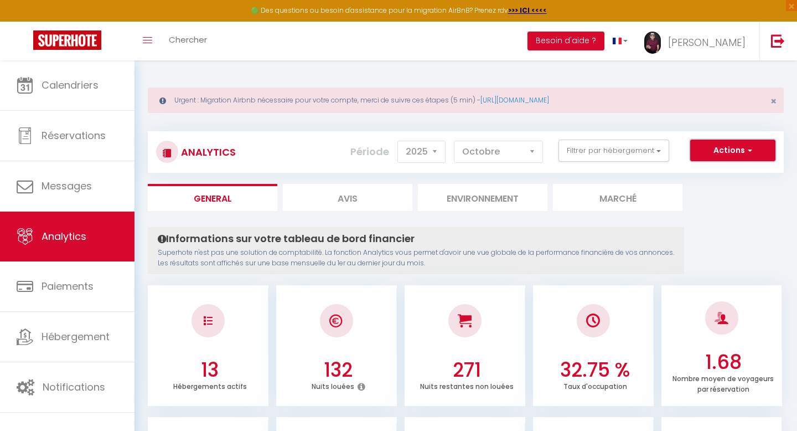
click at [728, 146] on button "Actions" at bounding box center [732, 150] width 85 height 22
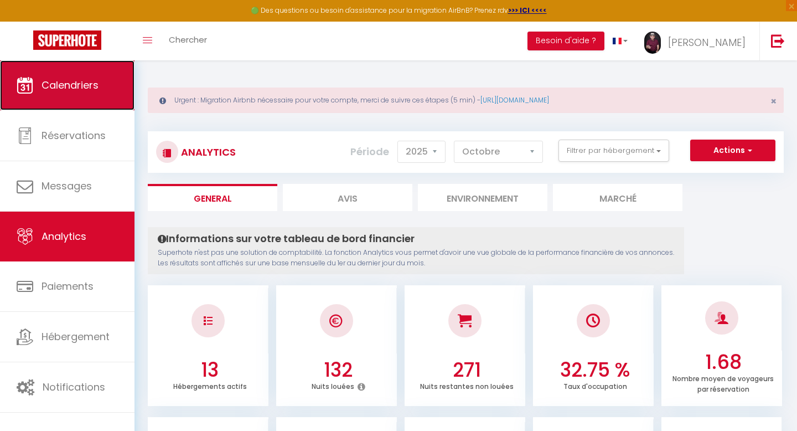
click at [61, 92] on link "Calendriers" at bounding box center [67, 85] width 135 height 50
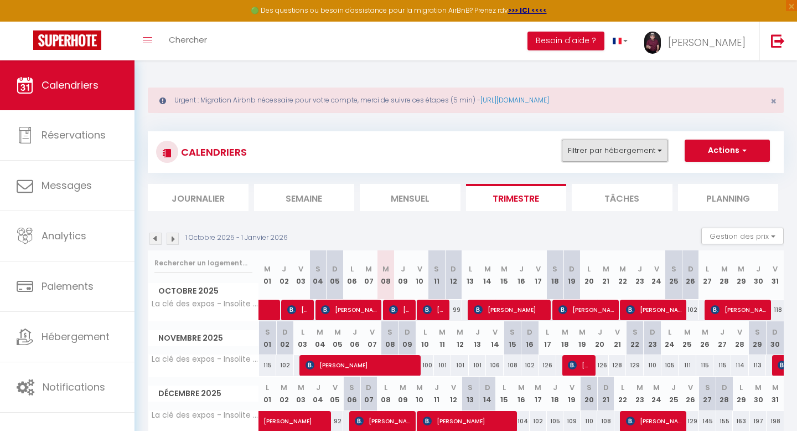
click at [660, 148] on button "Filtrer par hébergement" at bounding box center [615, 150] width 106 height 22
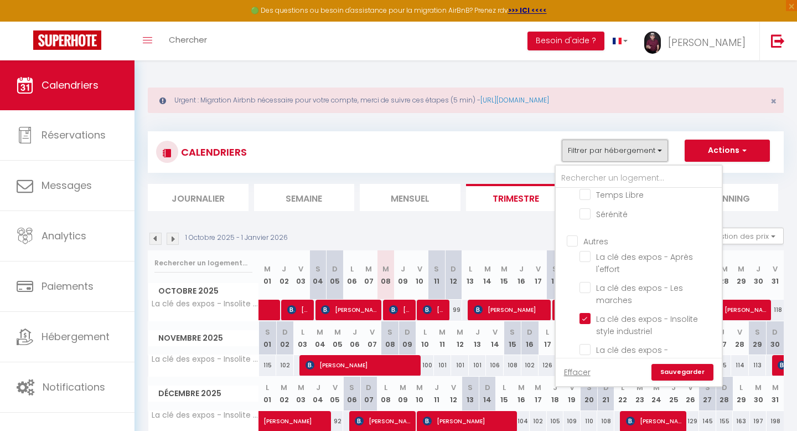
scroll to position [53, 0]
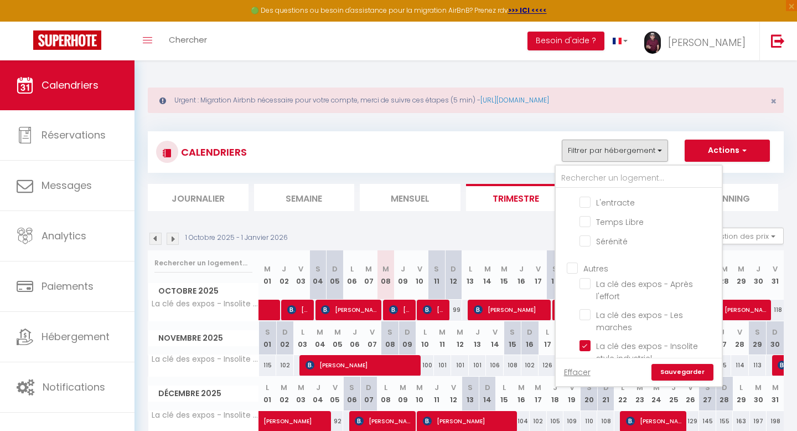
click at [671, 367] on link "Sauvegarder" at bounding box center [683, 372] width 62 height 17
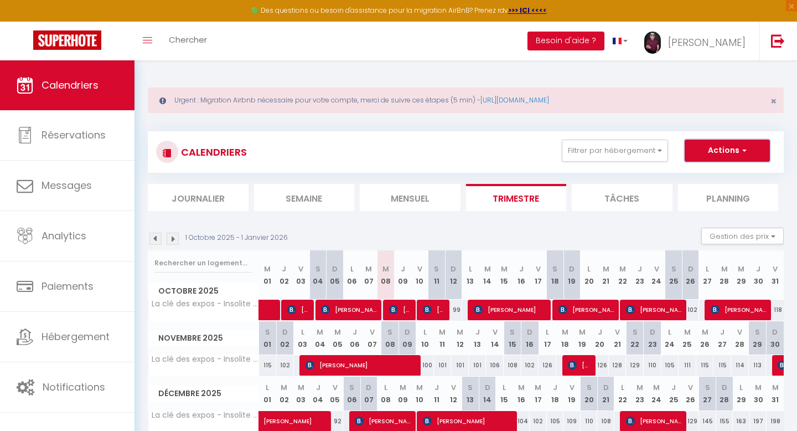
click at [704, 154] on button "Actions" at bounding box center [727, 150] width 85 height 22
click at [691, 193] on link "Exporter les réservations" at bounding box center [716, 192] width 96 height 17
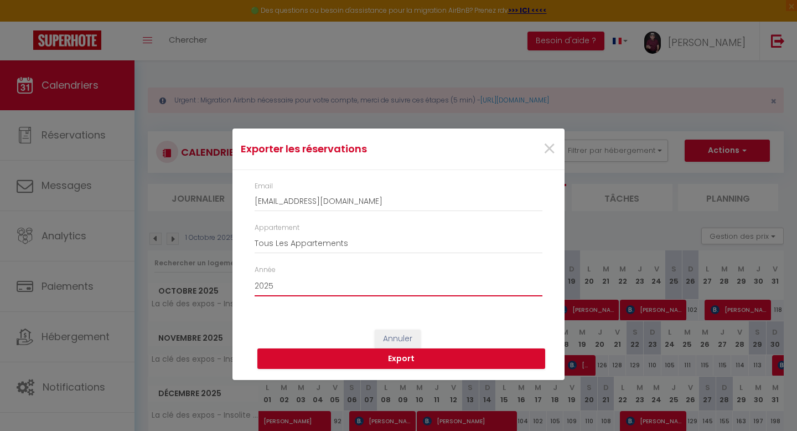
click at [275, 285] on select "2015 2016 2017 2018 2019 2020 2021 2022 2023 2024 2025 2026 2027 2028" at bounding box center [399, 285] width 288 height 21
click at [255, 275] on select "2015 2016 2017 2018 2019 2020 2021 2022 2023 2024 2025 2026 2027 2028" at bounding box center [399, 285] width 288 height 21
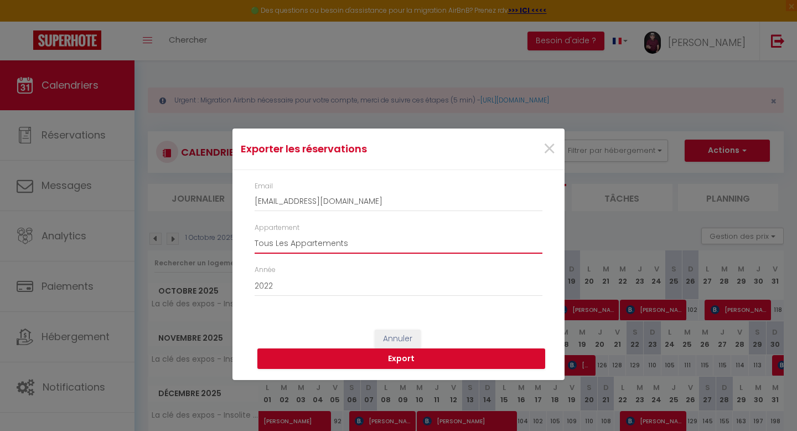
click at [290, 243] on select "Tous Les Appartements Un air de Paris La clé des expos - Harmonie L'entracte Te…" at bounding box center [399, 242] width 288 height 21
click at [255, 232] on select "Tous Les Appartements Un air de Paris La clé des expos - Harmonie L'entracte Te…" at bounding box center [399, 242] width 288 height 21
click at [399, 355] on button "Export" at bounding box center [401, 358] width 288 height 21
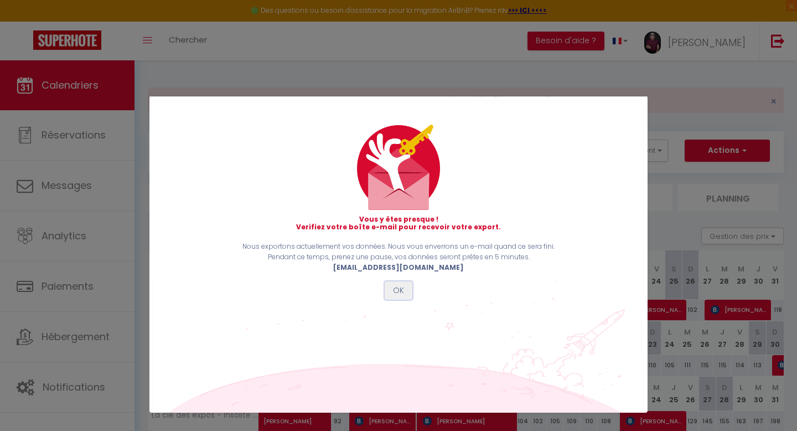
click at [396, 287] on button "OK" at bounding box center [399, 290] width 28 height 19
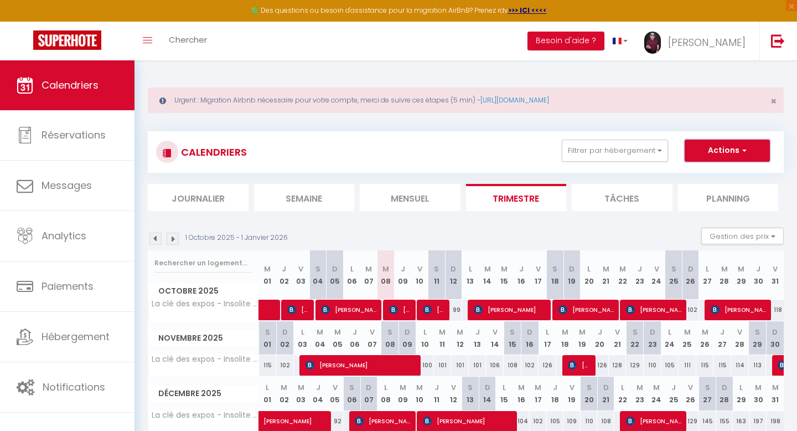
click at [730, 149] on button "Actions" at bounding box center [727, 150] width 85 height 22
click at [693, 192] on link "Exporter les réservations" at bounding box center [716, 192] width 96 height 17
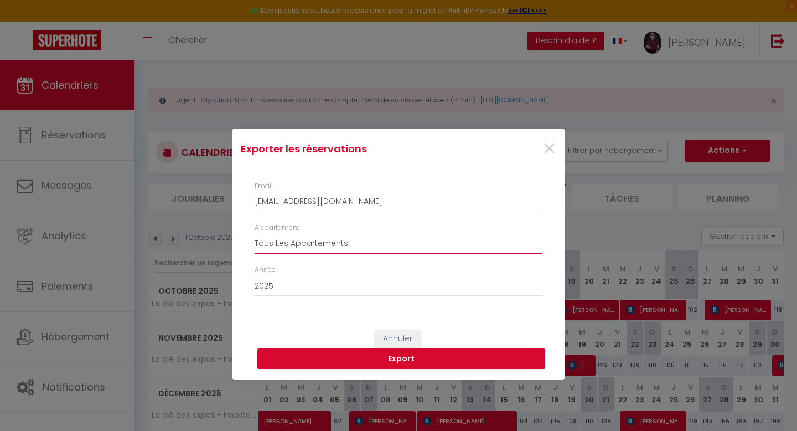
click at [344, 241] on select "Tous Les Appartements Un air de Paris La clé des expos - Harmonie L'entracte Te…" at bounding box center [399, 242] width 288 height 21
click at [255, 232] on select "Tous Les Appartements Un air de Paris La clé des expos - Harmonie L'entracte Te…" at bounding box center [399, 242] width 288 height 21
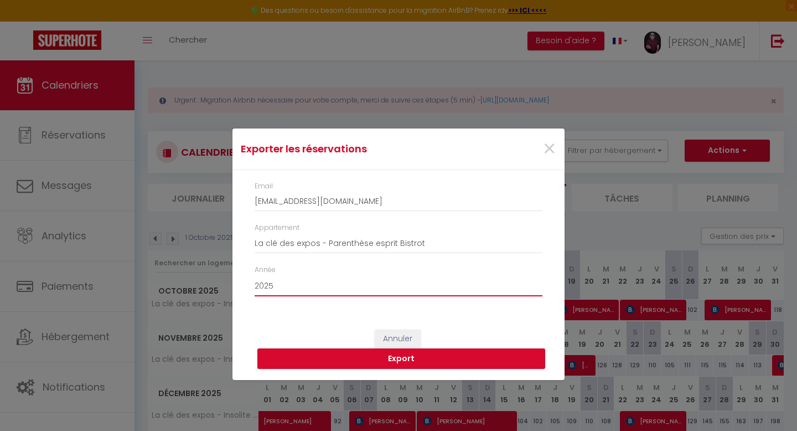
click at [288, 284] on select "2015 2016 2017 2018 2019 2020 2021 2022 2023 2024 2025 2026 2027 2028" at bounding box center [399, 285] width 288 height 21
click at [255, 275] on select "2015 2016 2017 2018 2019 2020 2021 2022 2023 2024 2025 2026 2027 2028" at bounding box center [399, 285] width 288 height 21
click at [401, 357] on button "Export" at bounding box center [401, 358] width 288 height 21
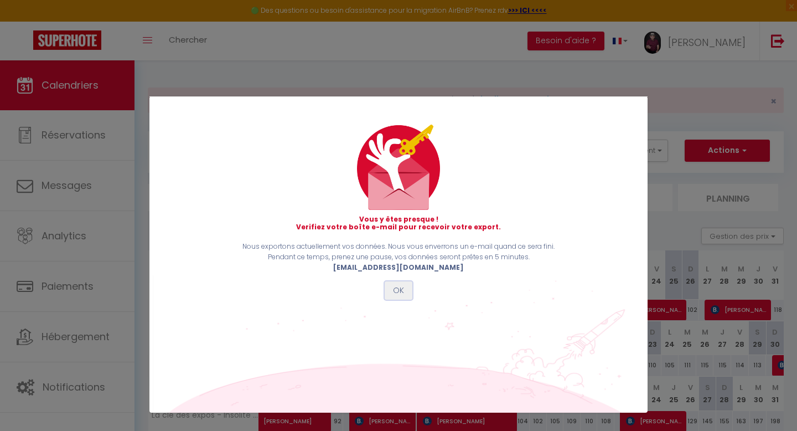
click at [400, 290] on button "OK" at bounding box center [399, 290] width 28 height 19
